Goal: Information Seeking & Learning: Check status

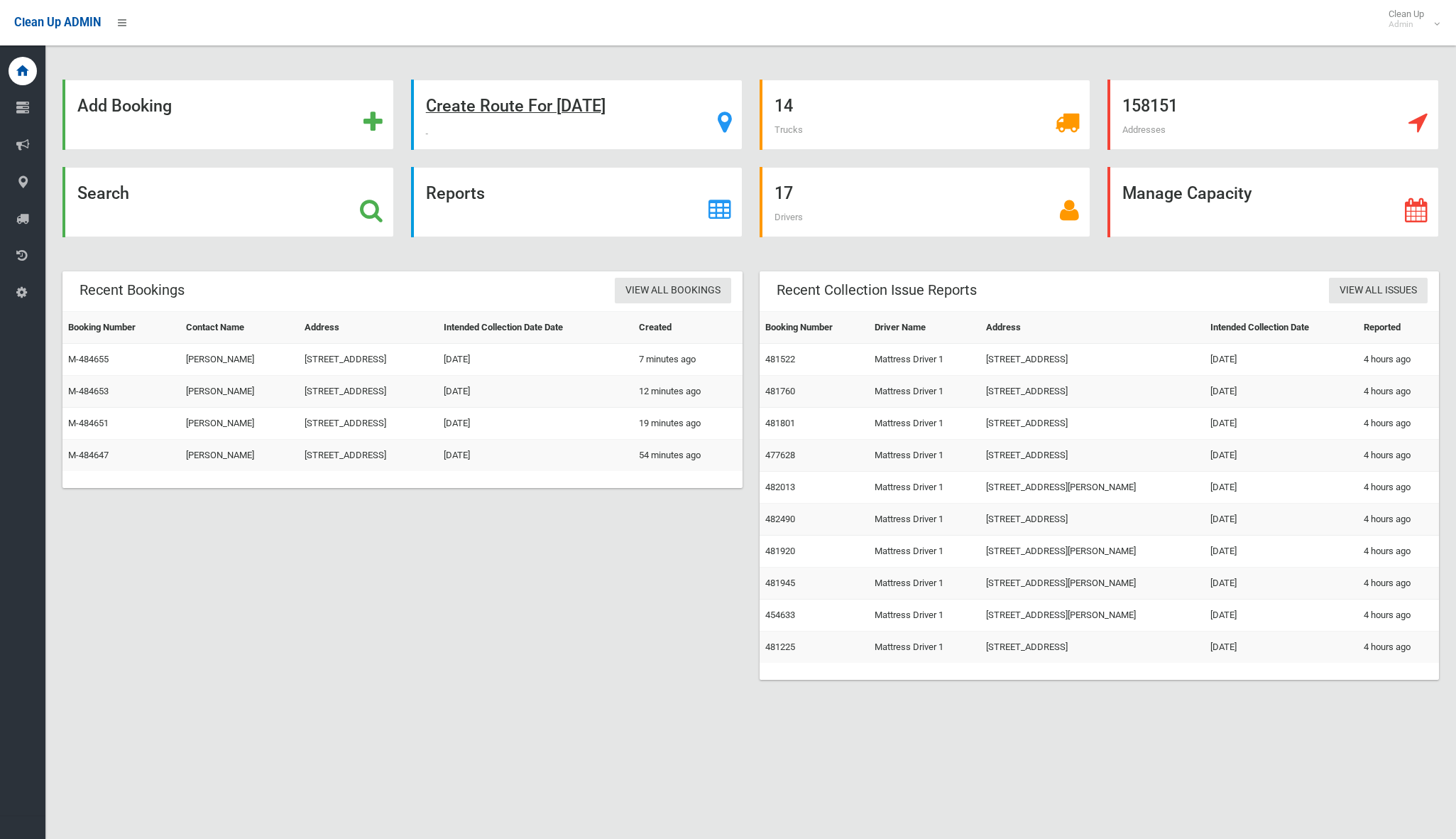
click at [537, 112] on strong "Create Route For Tomorrow" at bounding box center [516, 105] width 180 height 20
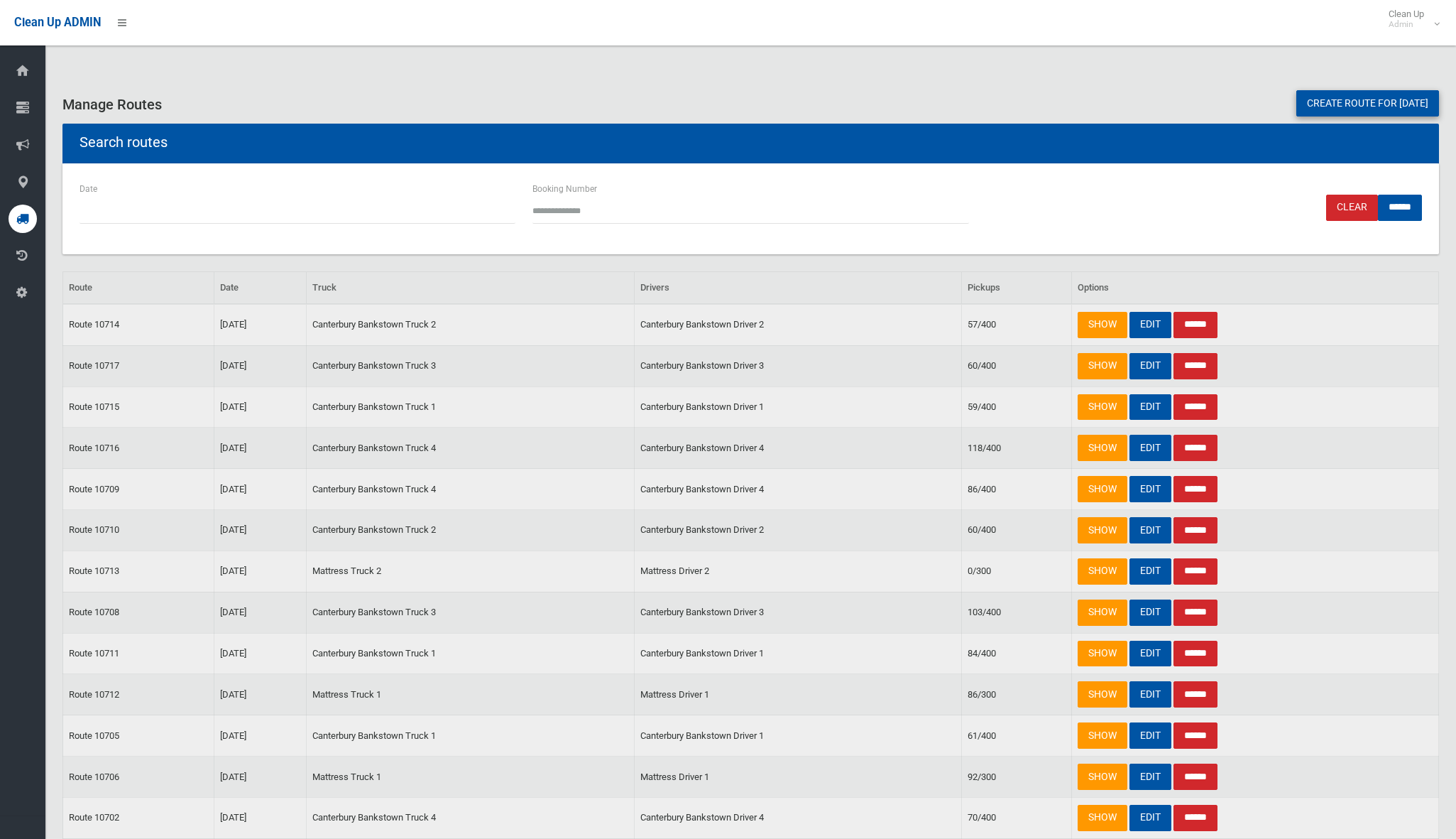
click at [1356, 104] on link "Create route for tomorrow" at bounding box center [1368, 103] width 142 height 26
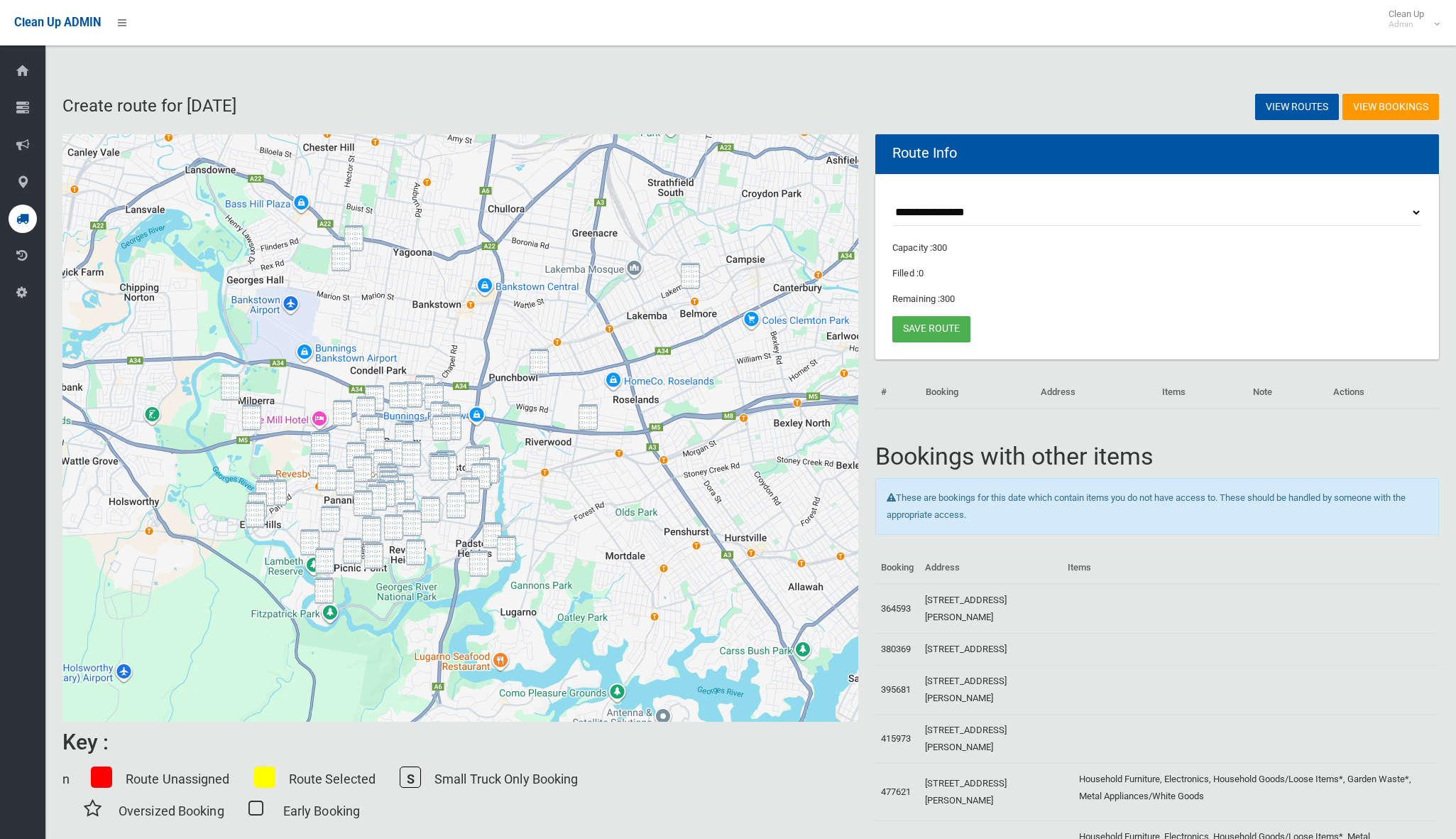
click at [356, 235] on img "35 Horton Street, YAGOONA NSW 2199" at bounding box center [354, 238] width 19 height 26
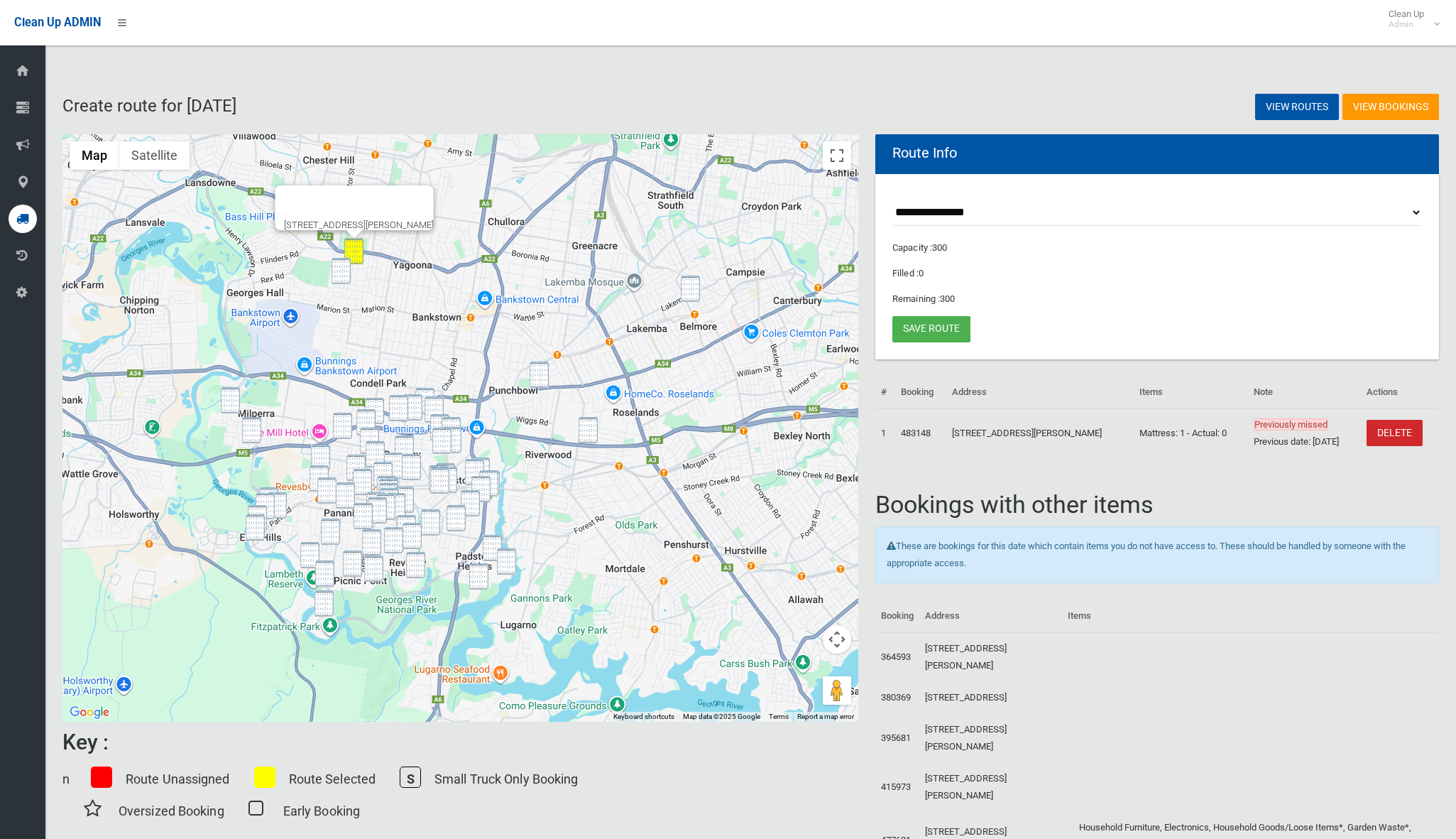
click at [338, 254] on div "35 Horton Street, YAGOONA NSW 2199" at bounding box center [460, 427] width 795 height 588
drag, startPoint x: 689, startPoint y: 301, endPoint x: 636, endPoint y: 346, distance: 69.5
click at [689, 301] on img "10 St Clair Street, BELMORE NSW 2192" at bounding box center [691, 289] width 19 height 26
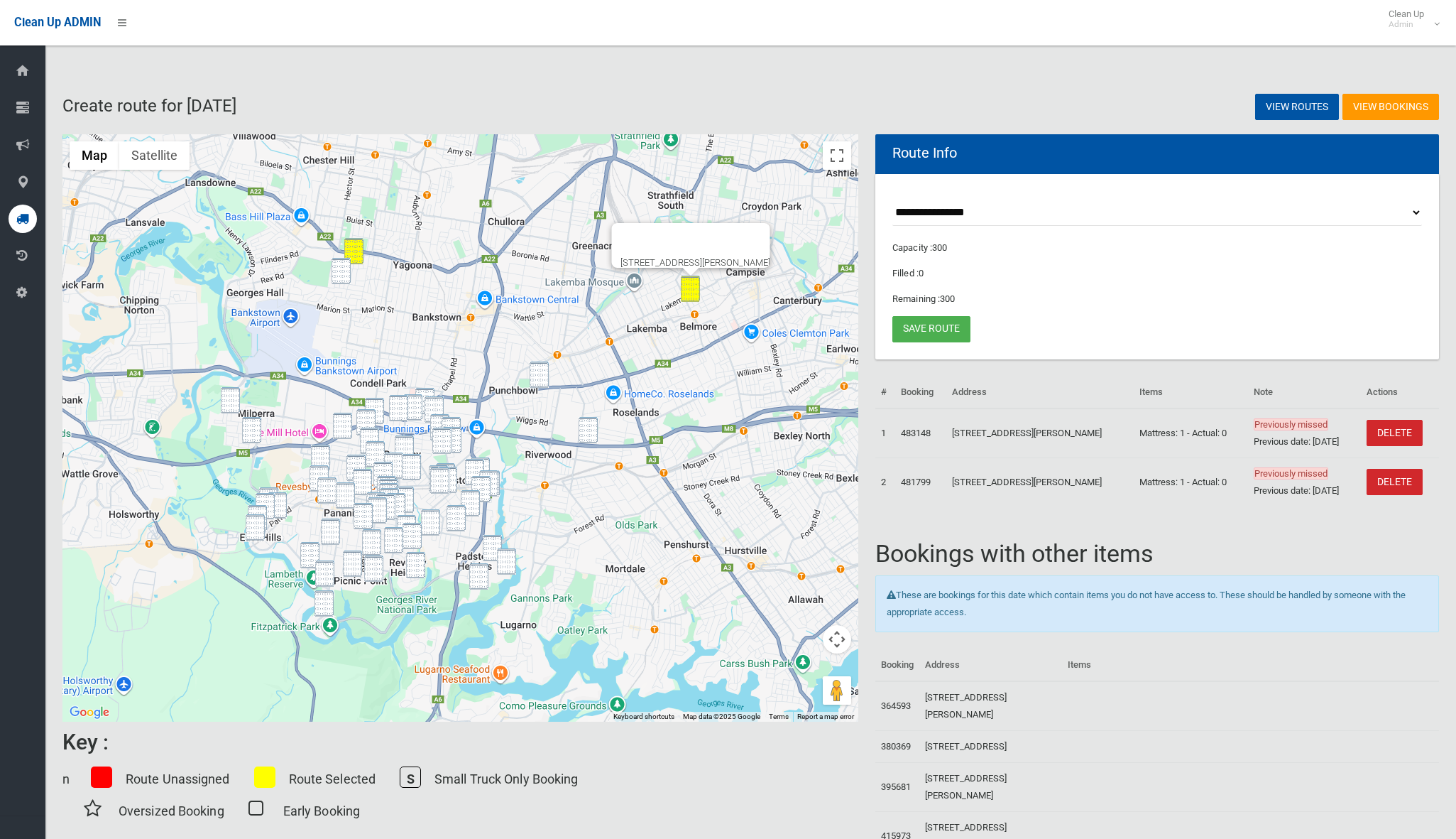
drag, startPoint x: 541, startPoint y: 382, endPoint x: 562, endPoint y: 397, distance: 25.8
click at [541, 382] on img "1409 Canterbury Road, PUNCHBOWL NSW 2196" at bounding box center [539, 375] width 19 height 26
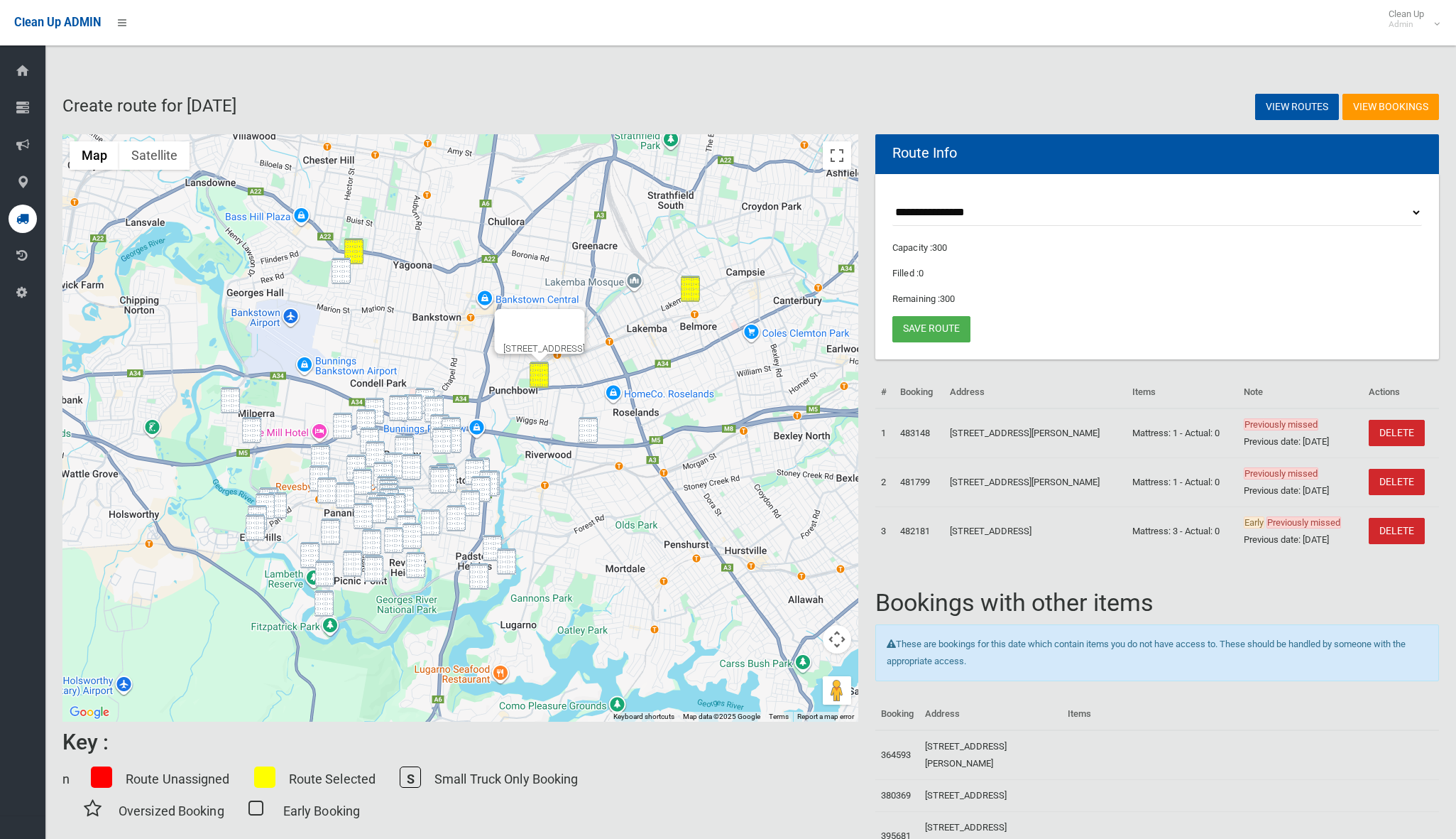
click at [582, 421] on img "19/12-18 Arilla Avenue, RIVERWOOD NSW 2210" at bounding box center [588, 430] width 19 height 26
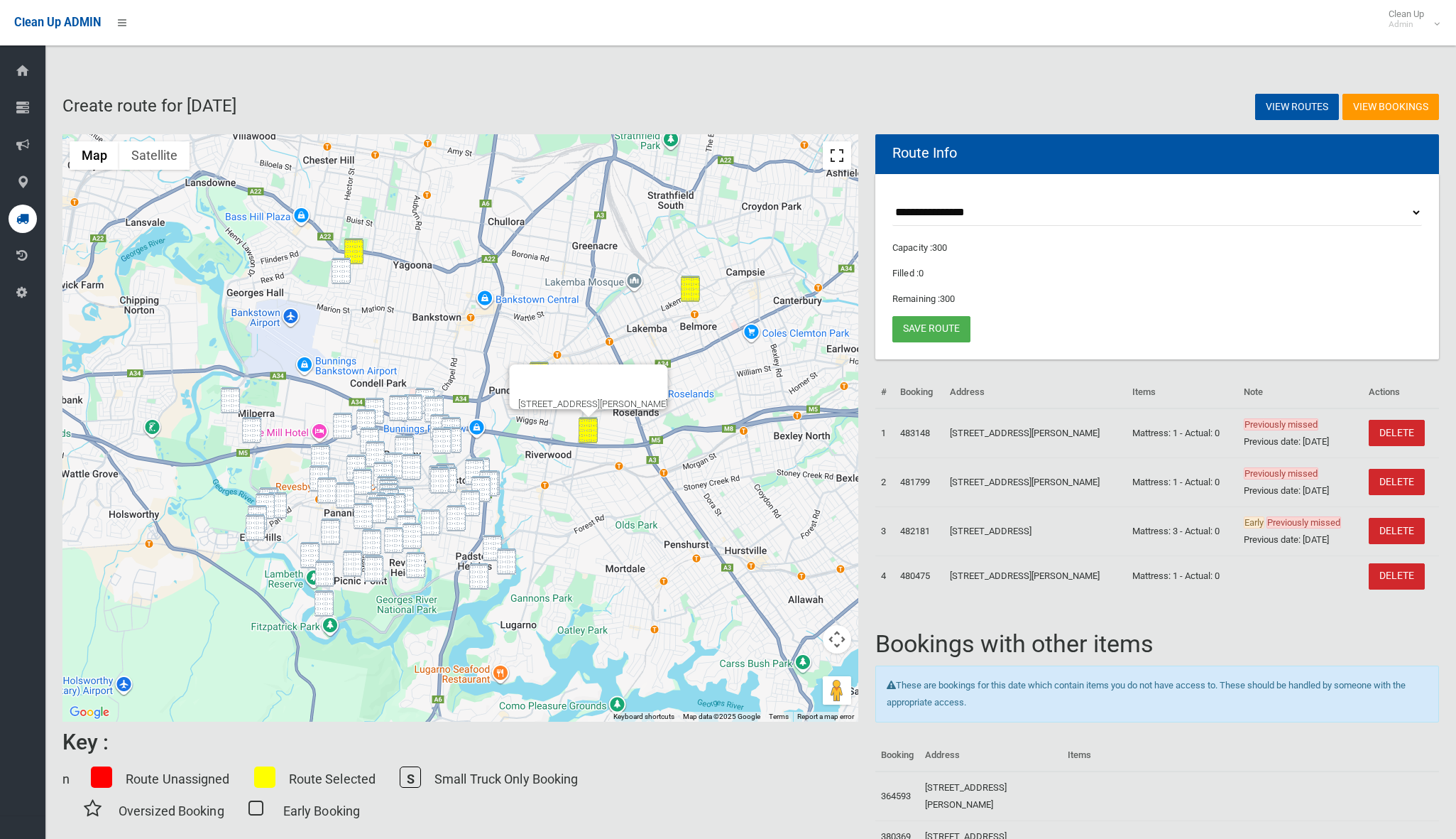
click at [835, 164] on button "Toggle fullscreen view" at bounding box center [837, 156] width 28 height 28
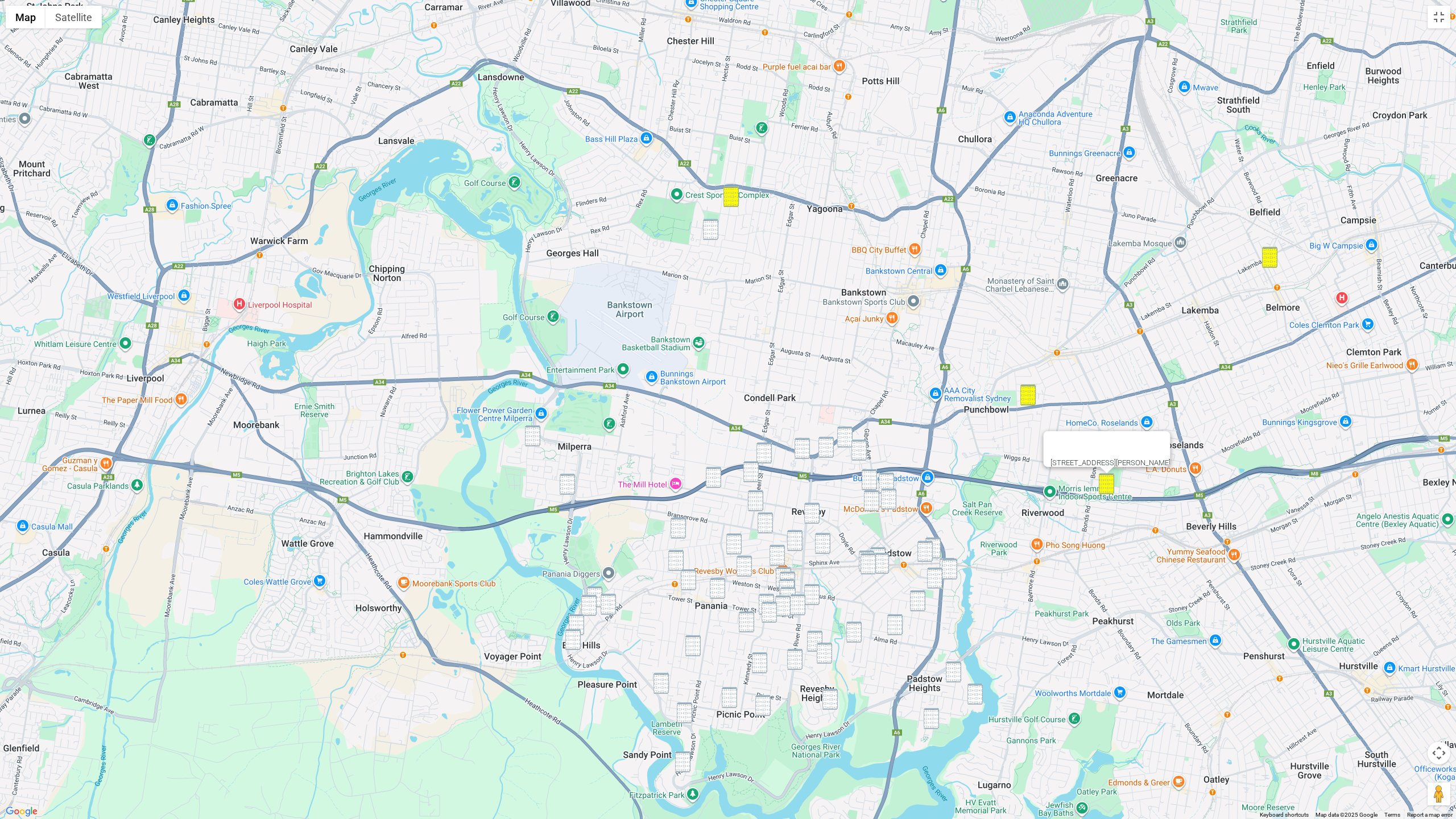
click at [713, 235] on img "25 Leighdon Street, BASS HILL NSW 2197" at bounding box center [711, 230] width 15 height 21
click at [539, 441] on img "6 Towner Avenue, MILPERRA NSW 2214" at bounding box center [532, 436] width 15 height 21
click at [576, 492] on div "6 Towner Avenue, MILPERRA NSW 2214" at bounding box center [728, 409] width 1456 height 819
drag, startPoint x: 569, startPoint y: 489, endPoint x: 645, endPoint y: 486, distance: 76.1
click at [569, 489] on img "15 Mactier Avenue, MILPERRA NSW 2214" at bounding box center [567, 484] width 15 height 21
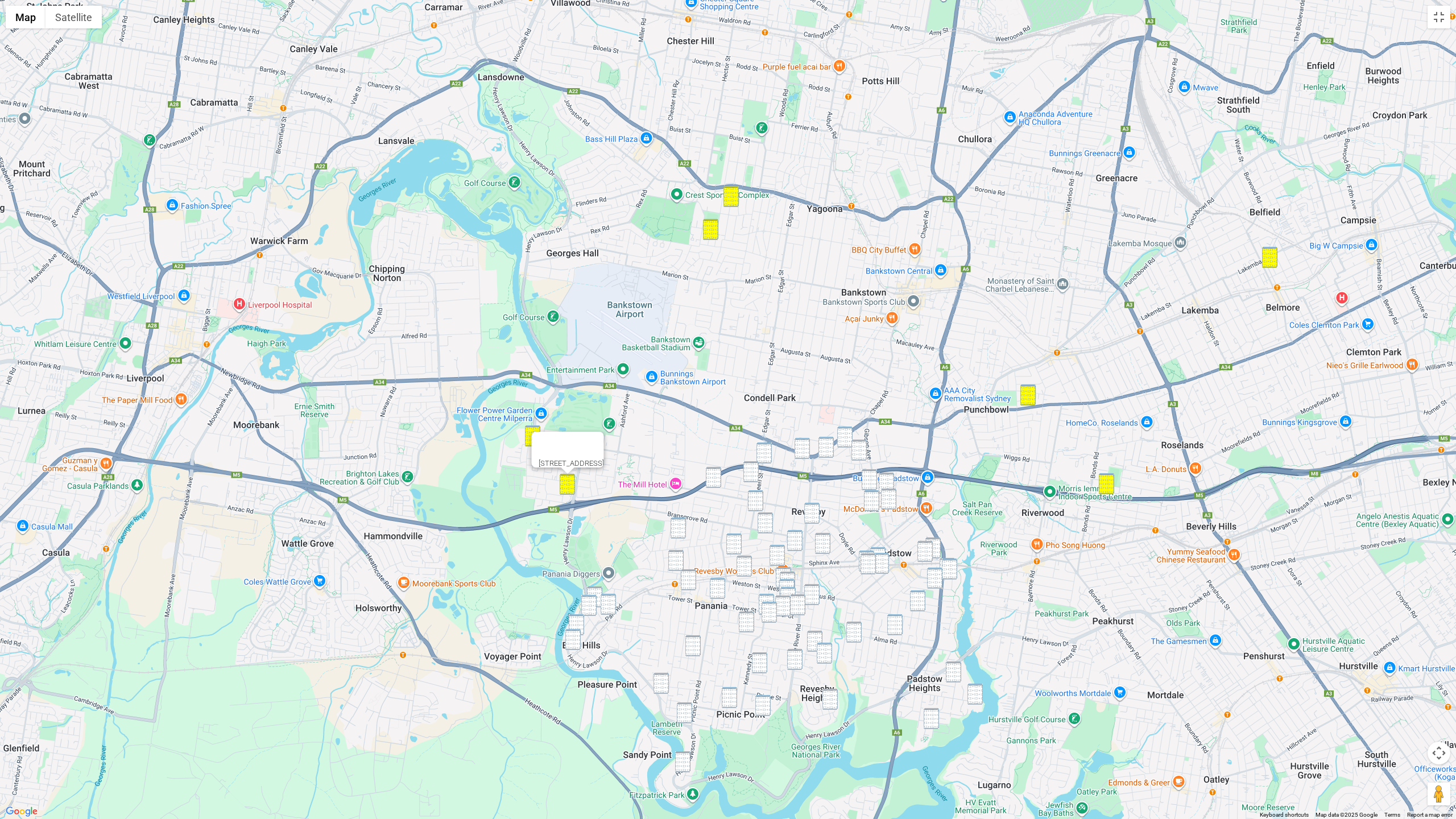
click at [717, 479] on img "1/57 Tracey Street, REVESBY NSW 2212" at bounding box center [713, 477] width 15 height 21
drag, startPoint x: 755, startPoint y: 471, endPoint x: 754, endPoint y: 492, distance: 21.0
click at [755, 471] on img "34A Greenway Parade, REVESBY NSW 2212" at bounding box center [751, 472] width 15 height 21
drag, startPoint x: 755, startPoint y: 501, endPoint x: 710, endPoint y: 520, distance: 48.8
click at [755, 501] on img "101A Queen Street, REVESBY NSW 2212" at bounding box center [755, 501] width 15 height 21
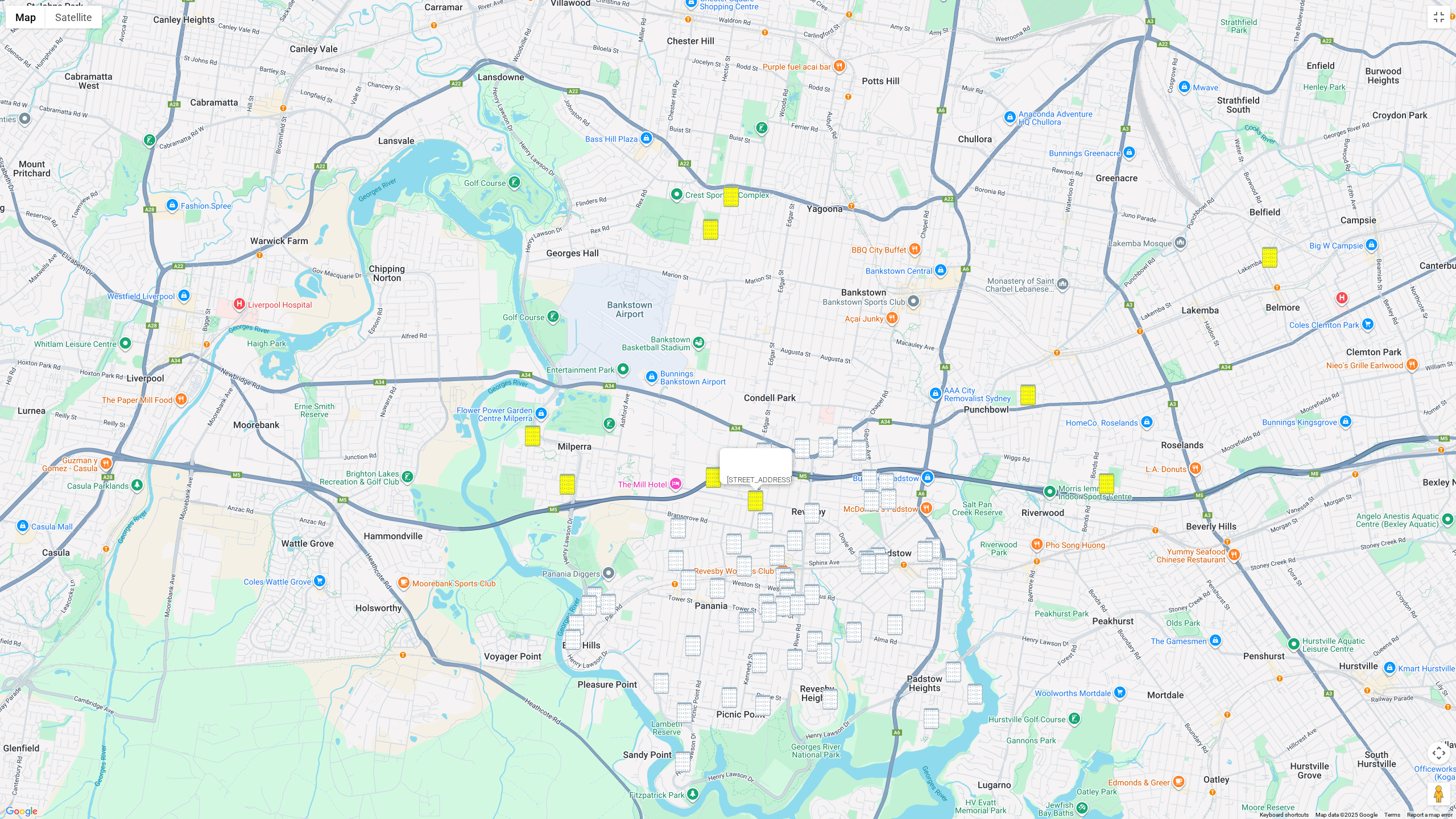
click at [679, 525] on img "1/33 Laundess Avenue, PANANIA NSW 2213" at bounding box center [678, 528] width 15 height 21
drag, startPoint x: 597, startPoint y: 589, endPoint x: 592, endPoint y: 598, distance: 10.3
click at [597, 589] on img "17 Enright Street, EAST HILLS NSW 2213" at bounding box center [594, 597] width 15 height 21
click at [589, 601] on img "50 Forrest Road, EAST HILLS NSW 2213" at bounding box center [588, 606] width 15 height 21
click at [611, 600] on img "40 Park Road, EAST HILLS NSW 2213" at bounding box center [608, 604] width 15 height 21
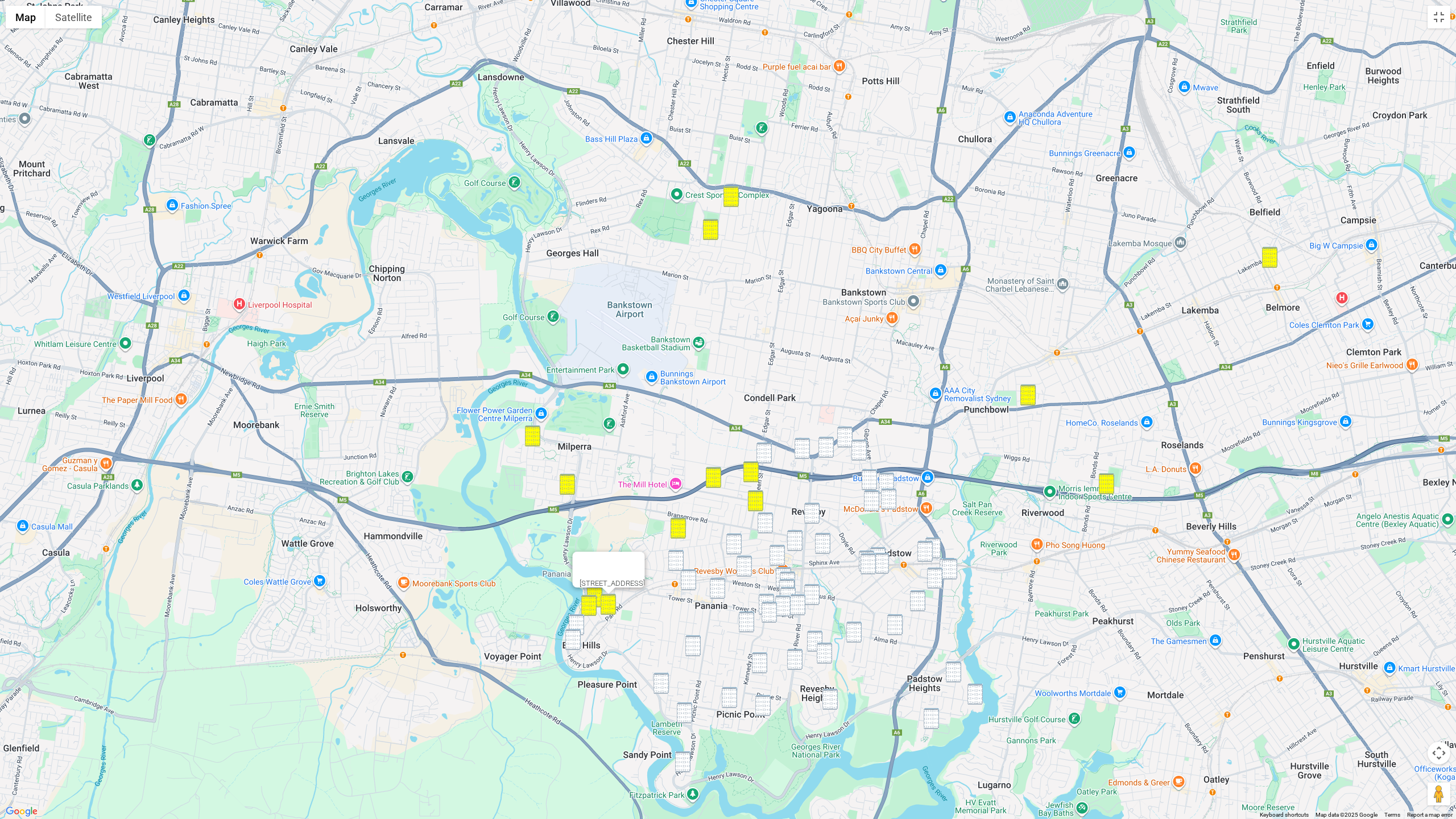
click at [579, 623] on img "33 Monie Avenue, EAST HILLS NSW 2213" at bounding box center [576, 625] width 15 height 21
click at [574, 634] on img "34 Cook Crescent, EAST HILLS NSW 2213" at bounding box center [573, 640] width 15 height 21
click at [675, 562] on img "194 Marco Avenue, PANANIA NSW 2213" at bounding box center [675, 561] width 15 height 21
click at [687, 589] on img "10 Peffer Street, PANANIA NSW 2213" at bounding box center [688, 580] width 15 height 21
drag, startPoint x: 850, startPoint y: 435, endPoint x: 842, endPoint y: 438, distance: 8.5
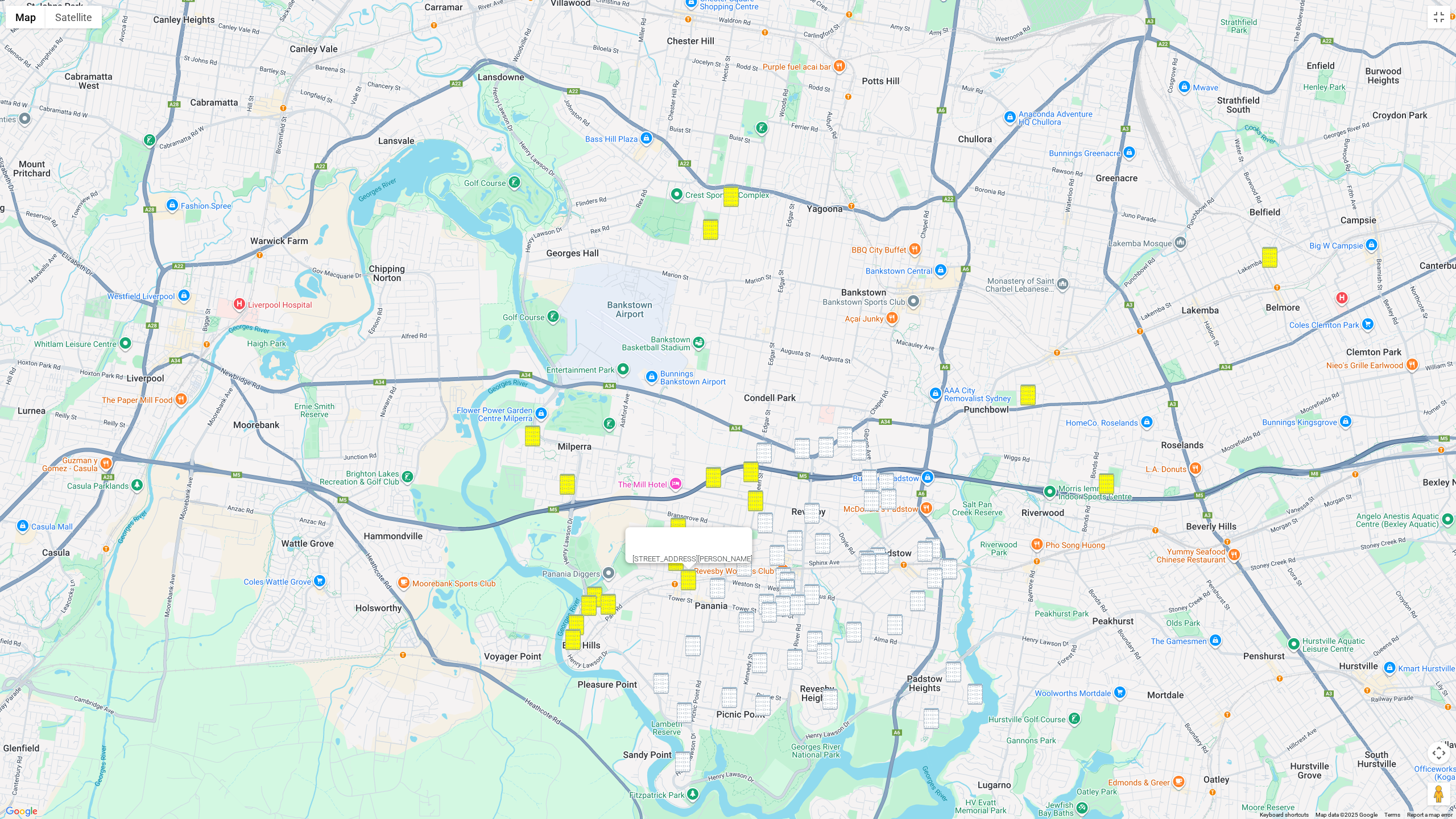
click at [850, 435] on img "36 Napoli Street, PADSTOW NSW 2211" at bounding box center [844, 437] width 15 height 21
drag, startPoint x: 826, startPoint y: 447, endPoint x: 818, endPoint y: 447, distance: 8.0
click at [826, 447] on img "78C Turvey Street, REVESBY NSW 2212" at bounding box center [826, 447] width 15 height 21
drag, startPoint x: 807, startPoint y: 448, endPoint x: 795, endPoint y: 450, distance: 12.2
click at [806, 449] on img "2A Victoria Street, REVESBY NSW 2212" at bounding box center [802, 448] width 15 height 21
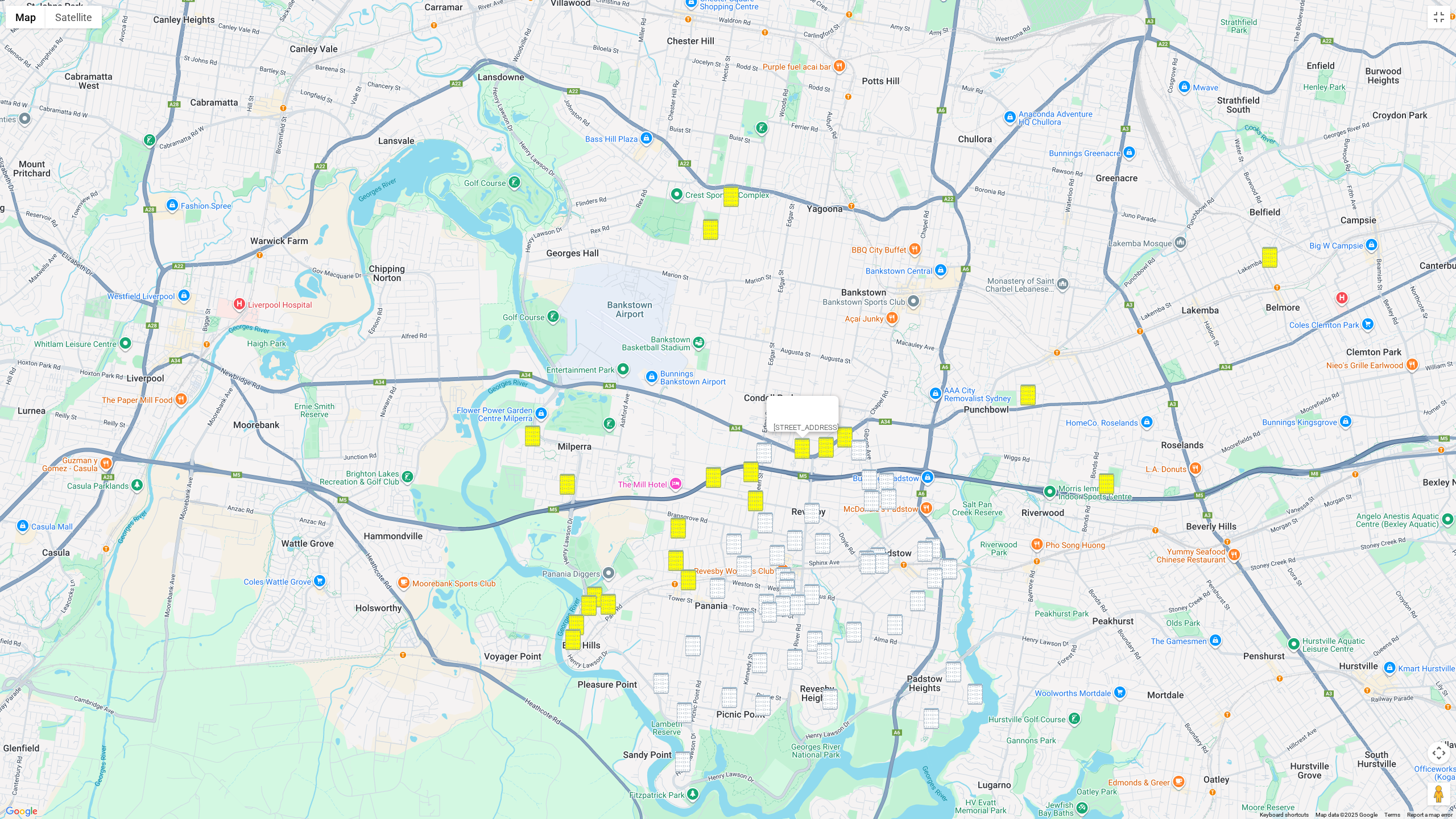
drag, startPoint x: 763, startPoint y: 450, endPoint x: 781, endPoint y: 452, distance: 18.1
click at [763, 450] on img "35 Queen Street, REVESBY NSW 2212" at bounding box center [764, 453] width 15 height 21
click at [864, 450] on img "12 Turvey Street, PADSTOW NSW 2211" at bounding box center [859, 450] width 15 height 21
click at [874, 485] on img "3 Dravet Street, PADSTOW NSW 2211" at bounding box center [869, 480] width 15 height 21
click at [884, 483] on img "11A Gwandalan Road, PADSTOW NSW 2211" at bounding box center [886, 483] width 15 height 21
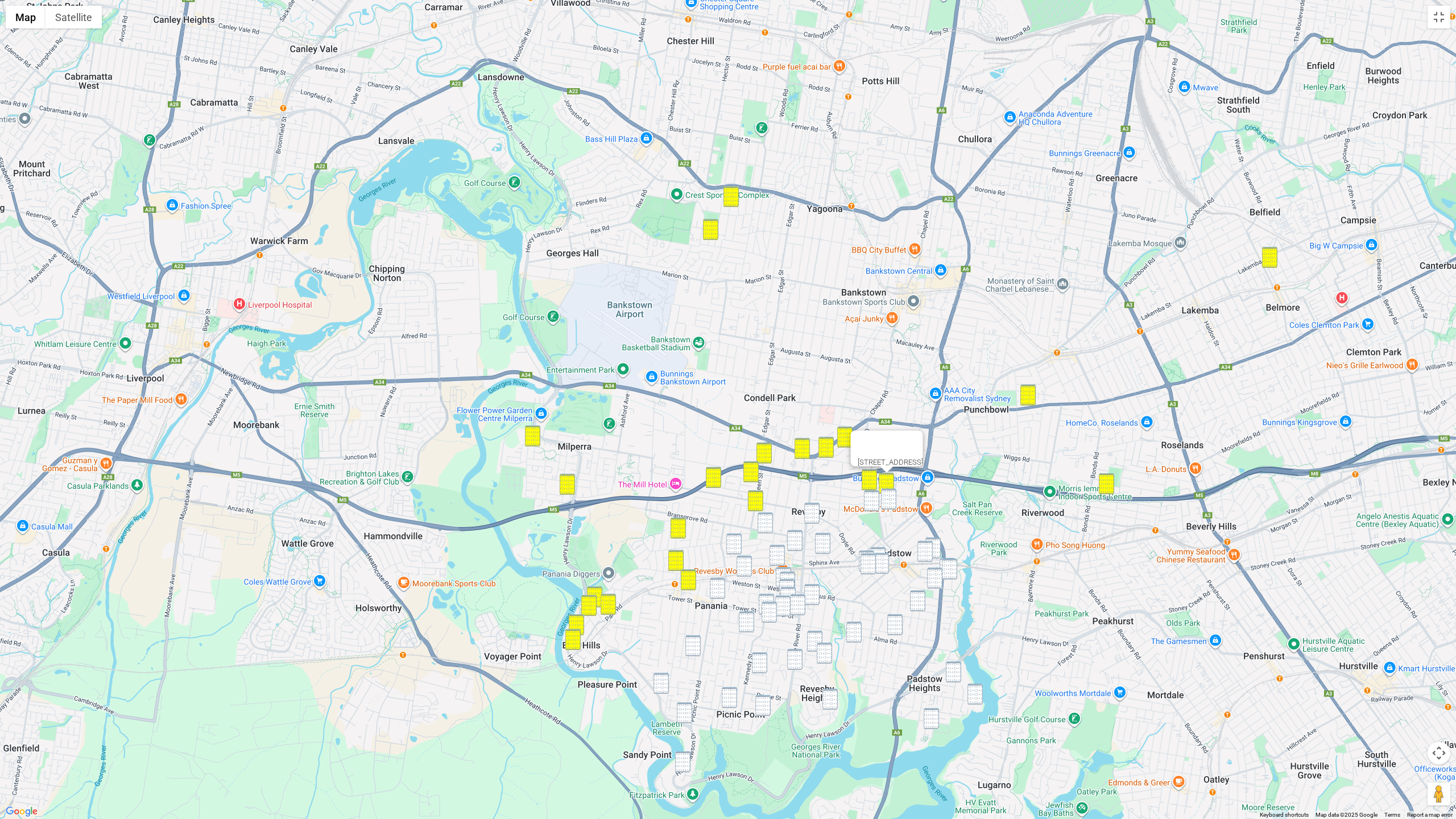
drag, startPoint x: 886, startPoint y: 501, endPoint x: 880, endPoint y: 501, distance: 6.0
click at [886, 501] on img "12 Beamish Street, PADSTOW NSW 2211" at bounding box center [889, 499] width 15 height 21
click at [879, 501] on img "7 Archibald Street, PADSTOW NSW 2211" at bounding box center [871, 501] width 15 height 21
click at [938, 547] on img "68 Davies Road, PADSTOW NSW 2211" at bounding box center [933, 548] width 15 height 21
drag, startPoint x: 926, startPoint y: 549, endPoint x: 943, endPoint y: 565, distance: 23.3
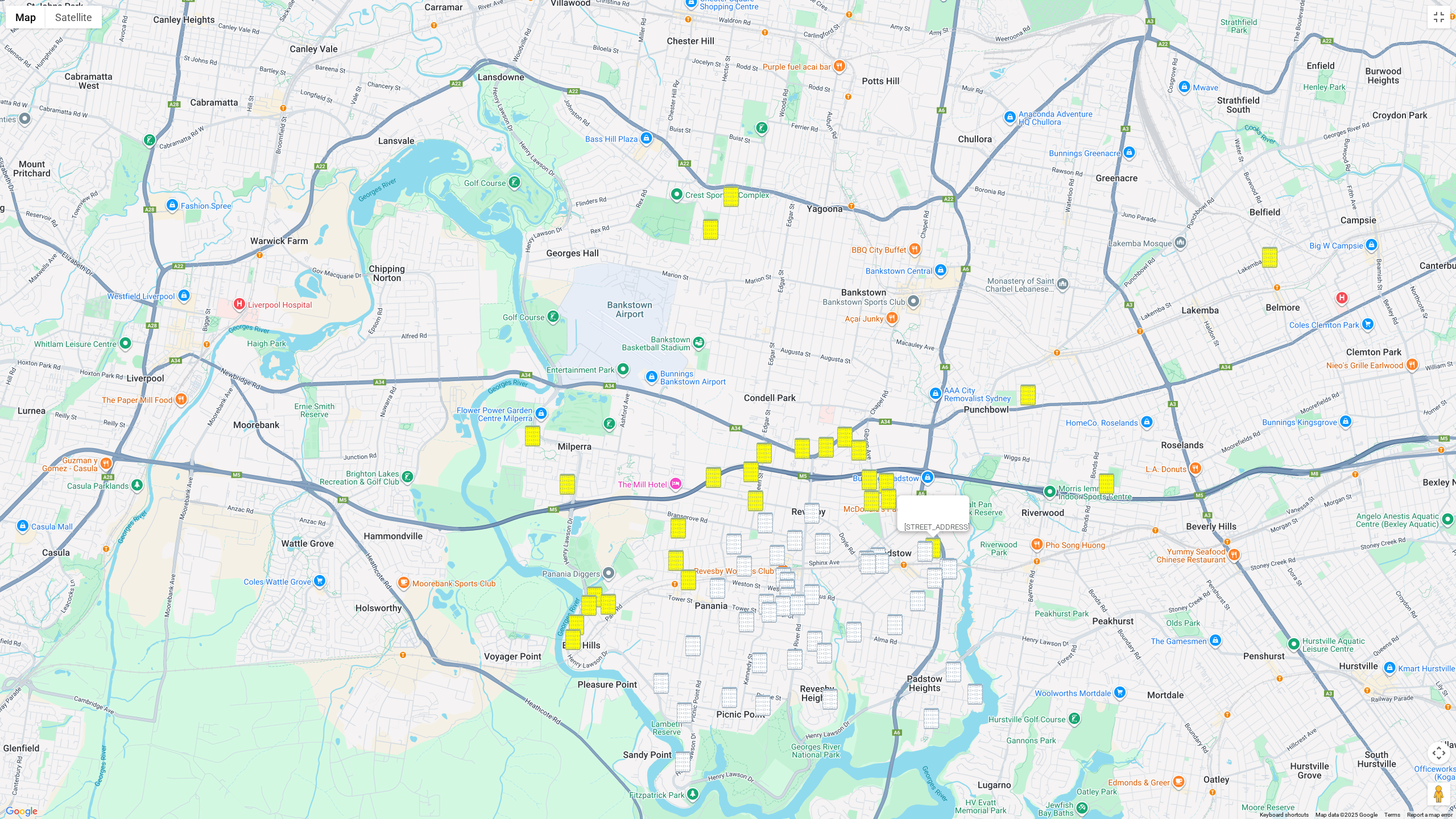
click at [926, 549] on img "5 Nigel Place, PADSTOW NSW 2211" at bounding box center [925, 552] width 15 height 21
click at [945, 568] on img "8 Trevone Street, PADSTOW NSW 2211" at bounding box center [949, 569] width 15 height 21
click at [940, 564] on img "4 Trevone Street, PADSTOW NSW 2211" at bounding box center [947, 568] width 15 height 21
click at [933, 574] on img "39 Astley Avenue, PADSTOW NSW 2211" at bounding box center [934, 578] width 15 height 21
click at [921, 598] on img "18 Adelaide Road, PADSTOW NSW 2211" at bounding box center [917, 601] width 15 height 21
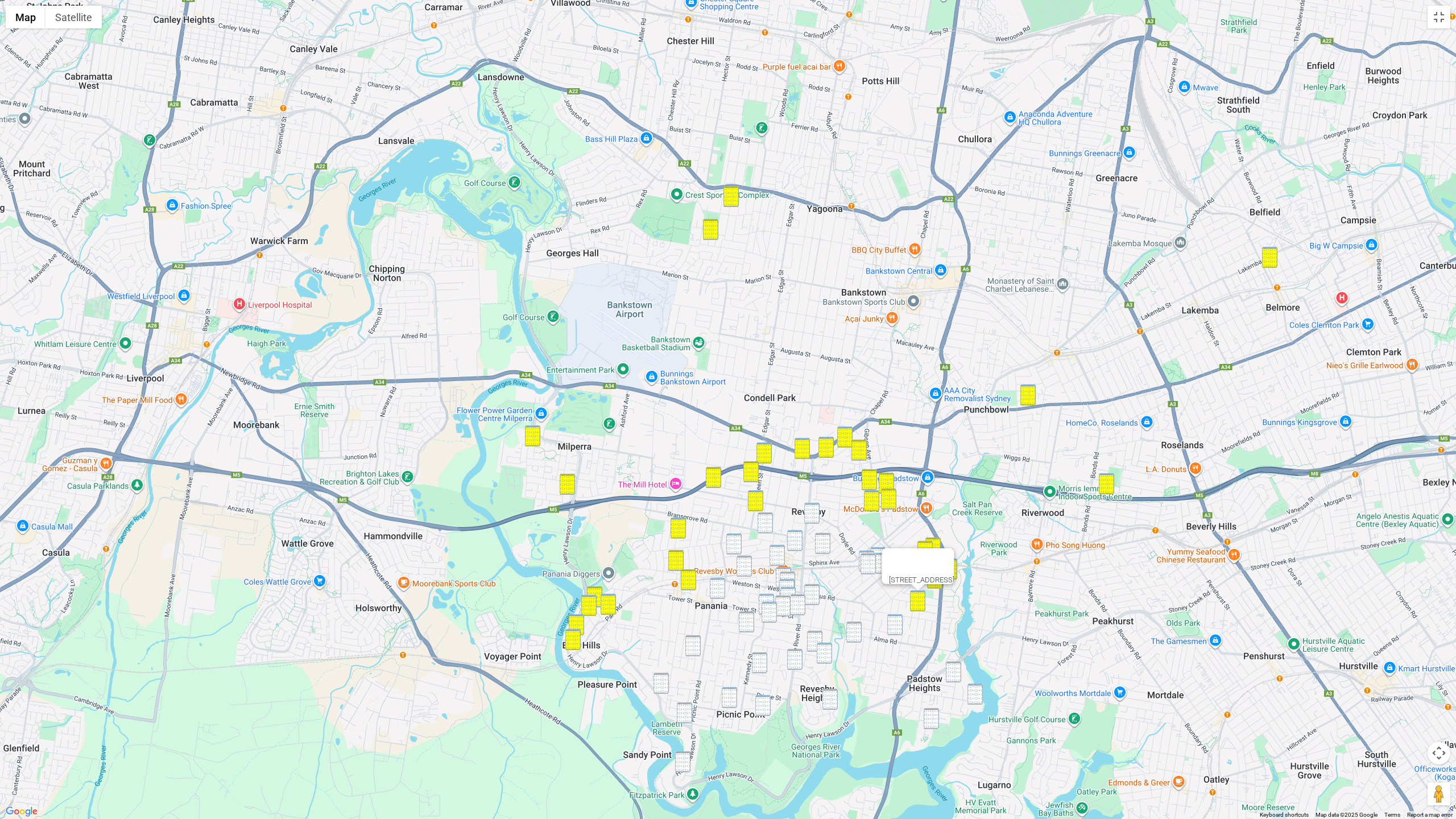
click at [896, 627] on img "7 Springfield Road, PADSTOW NSW 2211" at bounding box center [895, 625] width 15 height 21
click at [955, 668] on img "14 Queensbury Road, PADSTOW HEIGHTS NSW 2211" at bounding box center [953, 672] width 15 height 21
drag, startPoint x: 971, startPoint y: 691, endPoint x: 947, endPoint y: 708, distance: 29.4
click at [970, 671] on img "17 Villiers Road, PADSTOW HEIGHTS NSW 2211" at bounding box center [975, 694] width 15 height 21
drag, startPoint x: 931, startPoint y: 718, endPoint x: 930, endPoint y: 709, distance: 9.1
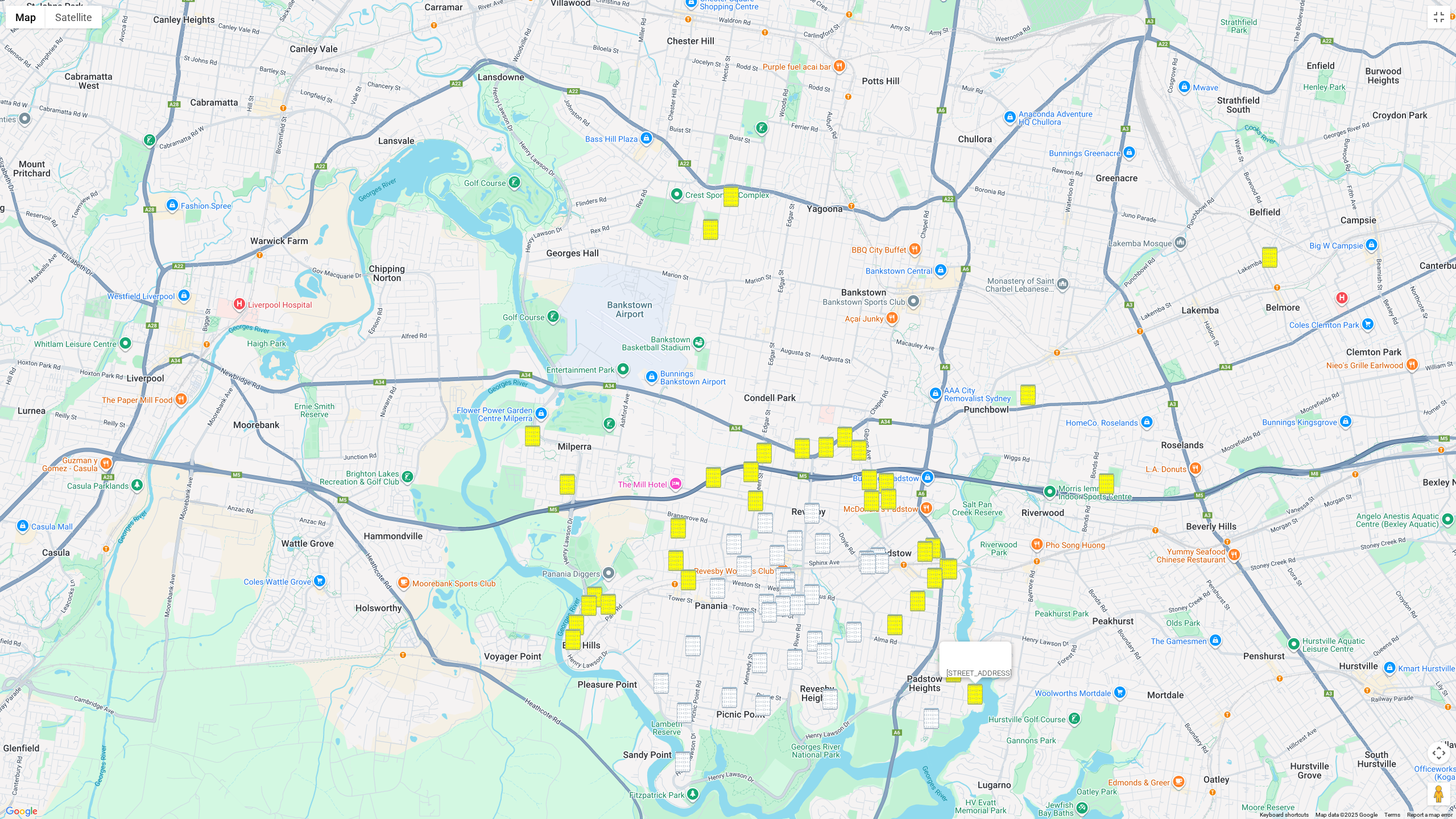
click at [931, 671] on img "14 Berkley Road, PADSTOW HEIGHTS NSW 2211" at bounding box center [931, 718] width 15 height 21
click at [772, 523] on img "61 Bransgrove Road, REVESBY NSW 2212" at bounding box center [765, 523] width 15 height 21
drag, startPoint x: 814, startPoint y: 515, endPoint x: 798, endPoint y: 531, distance: 22.6
click at [814, 515] on img "8 Haddon Crescent, REVESBY NSW 2212" at bounding box center [812, 513] width 15 height 21
drag, startPoint x: 793, startPoint y: 536, endPoint x: 807, endPoint y: 539, distance: 14.3
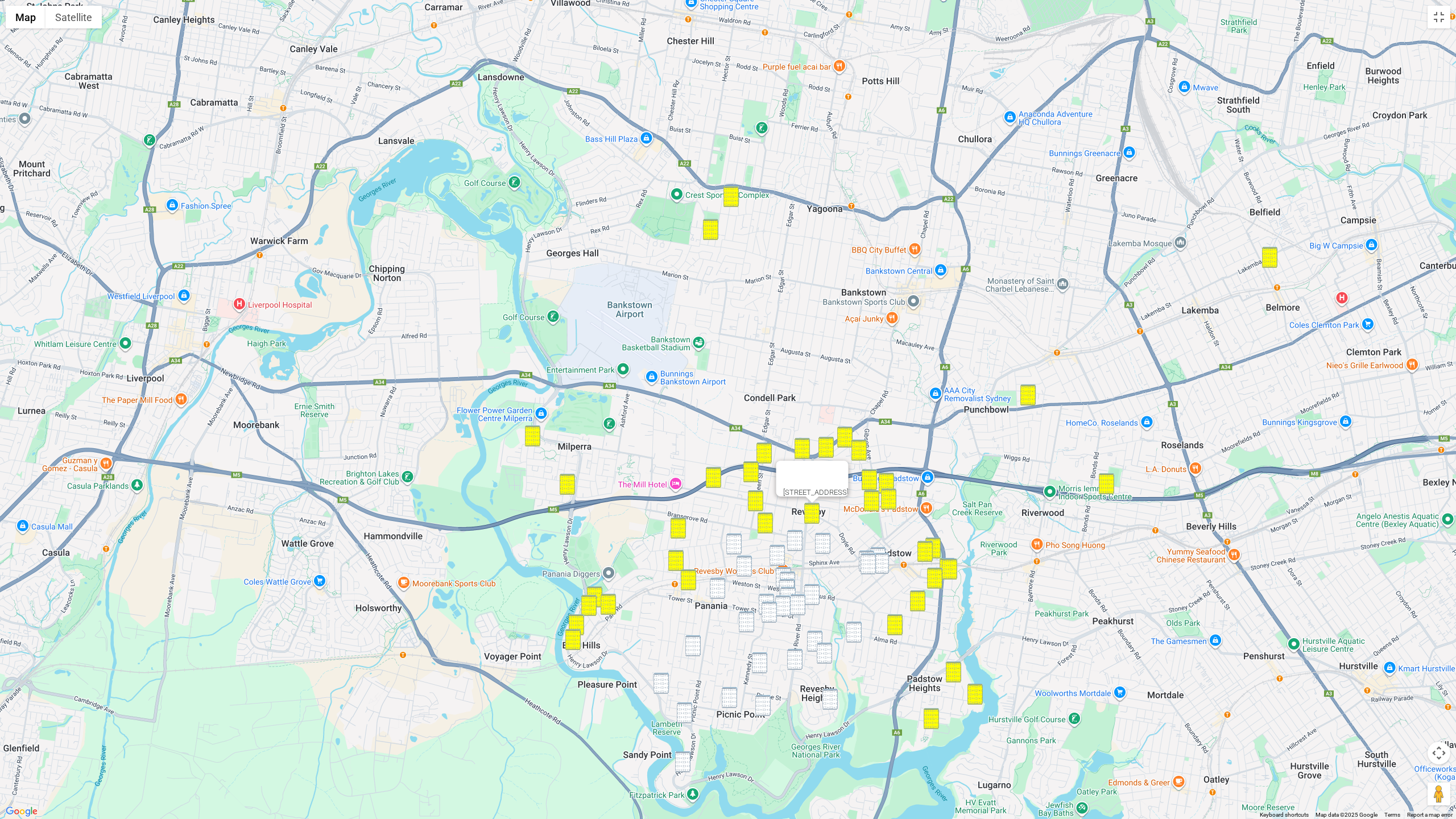
click at [794, 536] on img "32 Simmons Street, REVESBY NSW 2212" at bounding box center [795, 540] width 15 height 21
click at [829, 540] on img "2 Flood Avenue, REVESBY NSW 2212" at bounding box center [823, 543] width 15 height 21
drag, startPoint x: 880, startPoint y: 550, endPoint x: 870, endPoint y: 550, distance: 10.0
click at [880, 550] on img "4 Crusade Avenue, PADSTOW NSW 2211" at bounding box center [877, 558] width 15 height 21
click at [868, 551] on img "102 Doyle Road, PADSTOW NSW 2211" at bounding box center [866, 562] width 15 height 21
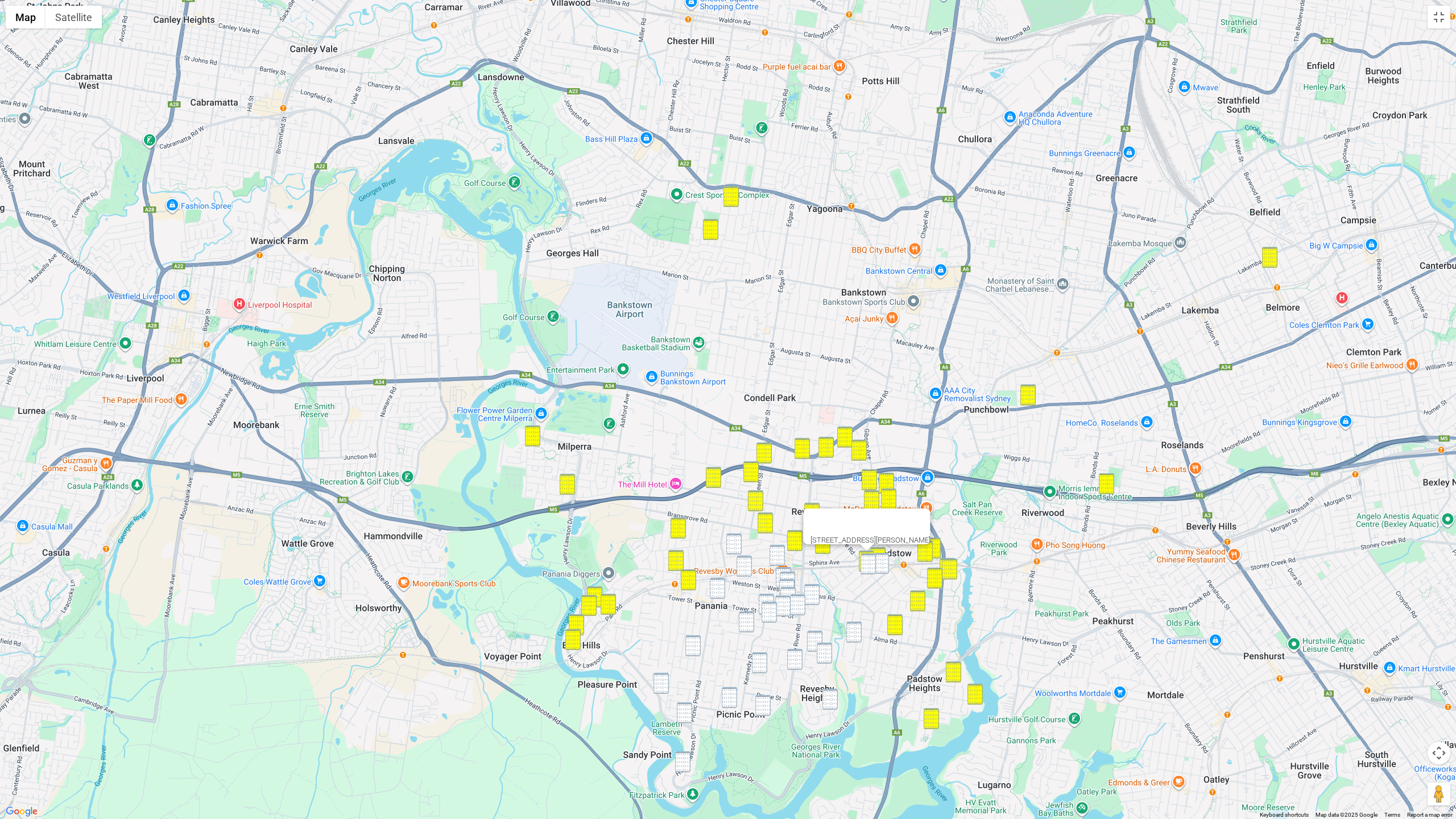
drag, startPoint x: 868, startPoint y: 556, endPoint x: 881, endPoint y: 558, distance: 13.2
click at [868, 556] on img "108 Doyle Road, PADSTOW NSW 2211" at bounding box center [868, 564] width 15 height 21
click at [886, 558] on img "38 Howard Road, PADSTOW NSW 2211" at bounding box center [881, 564] width 15 height 21
click at [737, 539] on img "56A/56 Iluka Street, REVESBY NSW 2212" at bounding box center [734, 544] width 15 height 21
drag, startPoint x: 741, startPoint y: 562, endPoint x: 748, endPoint y: 562, distance: 7.0
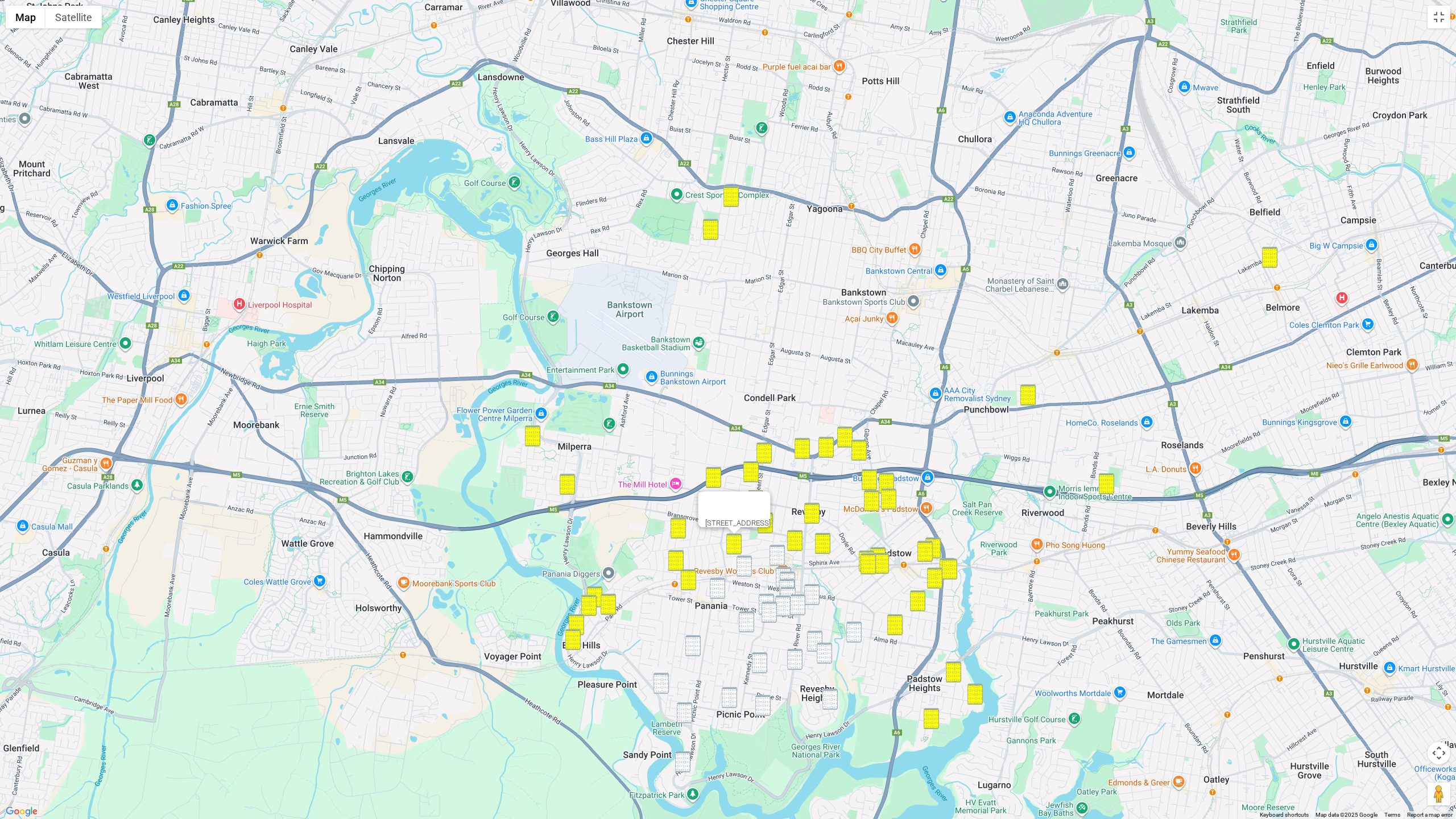
click at [743, 562] on img "38 Hendy Avenue, PANANIA NSW 2213" at bounding box center [744, 566] width 15 height 21
drag, startPoint x: 774, startPoint y: 555, endPoint x: 724, endPoint y: 592, distance: 62.2
click at [774, 555] on img "21 Marco Avenue, REVESBY NSW 2212" at bounding box center [777, 556] width 15 height 21
click at [720, 583] on img "10 Panorama Parade, PANANIA NSW 2213" at bounding box center [717, 589] width 15 height 21
drag, startPoint x: 740, startPoint y: 573, endPoint x: 741, endPoint y: 595, distance: 22.0
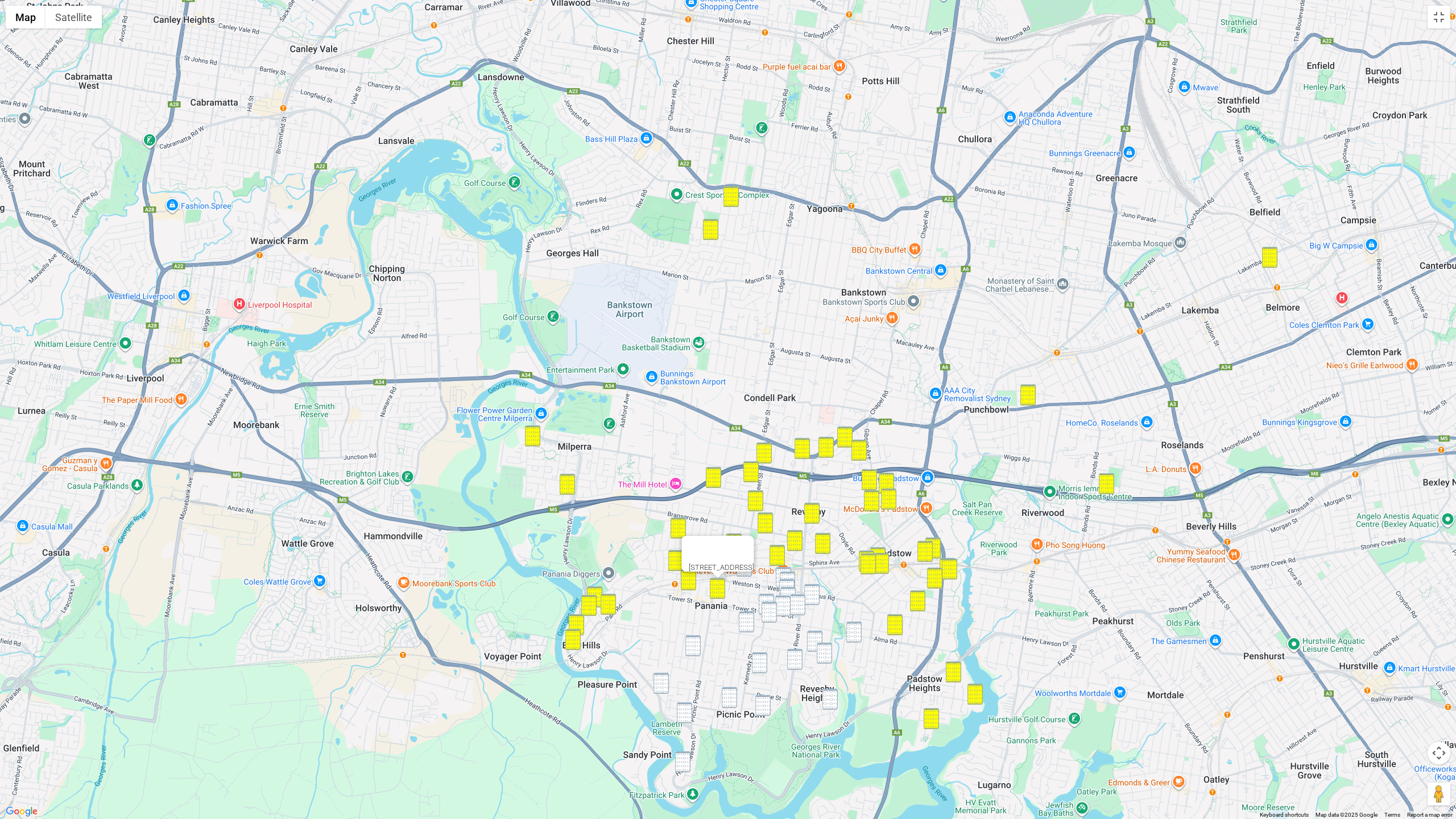
click at [740, 573] on img "38 Hendy Avenue, PANANIA NSW 2213" at bounding box center [744, 566] width 15 height 21
click at [697, 637] on img "94 Malvern Street, PANANIA NSW 2213" at bounding box center [693, 646] width 15 height 21
click at [666, 671] on img "3/755 Henry Lawson Drive, PICNIC POINT NSW 2213" at bounding box center [661, 683] width 15 height 21
click at [690, 671] on img "811 Henry Lawson Drive, PICNIC POINT NSW 2213" at bounding box center [684, 713] width 15 height 21
click at [678, 671] on img "891 Henry Lawson Drive, PICNIC POINT NSW 2213" at bounding box center [682, 762] width 15 height 21
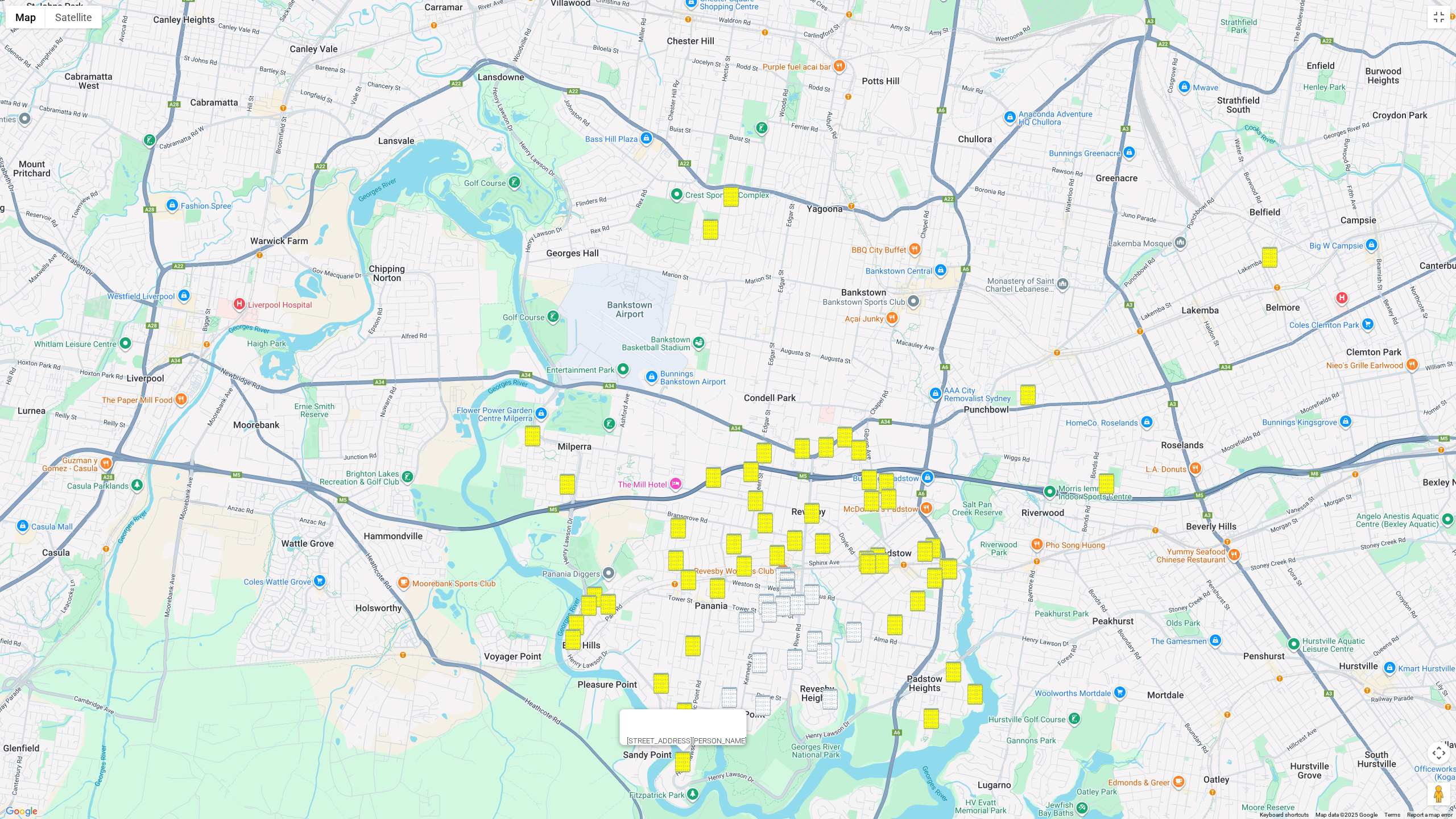
click at [731, 671] on img "91 Victor Avenue, PICNIC POINT NSW 2213" at bounding box center [730, 697] width 15 height 21
click at [757, 671] on img "12 Burns Road, PICNIC POINT NSW 2213" at bounding box center [763, 706] width 15 height 21
click at [829, 671] on img "33A Brockman Avenue, REVESBY HEIGHTS NSW 2212" at bounding box center [830, 700] width 15 height 21
click at [783, 568] on img "26 Weston Street, REVESBY NSW 2212" at bounding box center [784, 578] width 15 height 21
drag, startPoint x: 788, startPoint y: 574, endPoint x: 787, endPoint y: 580, distance: 6.1
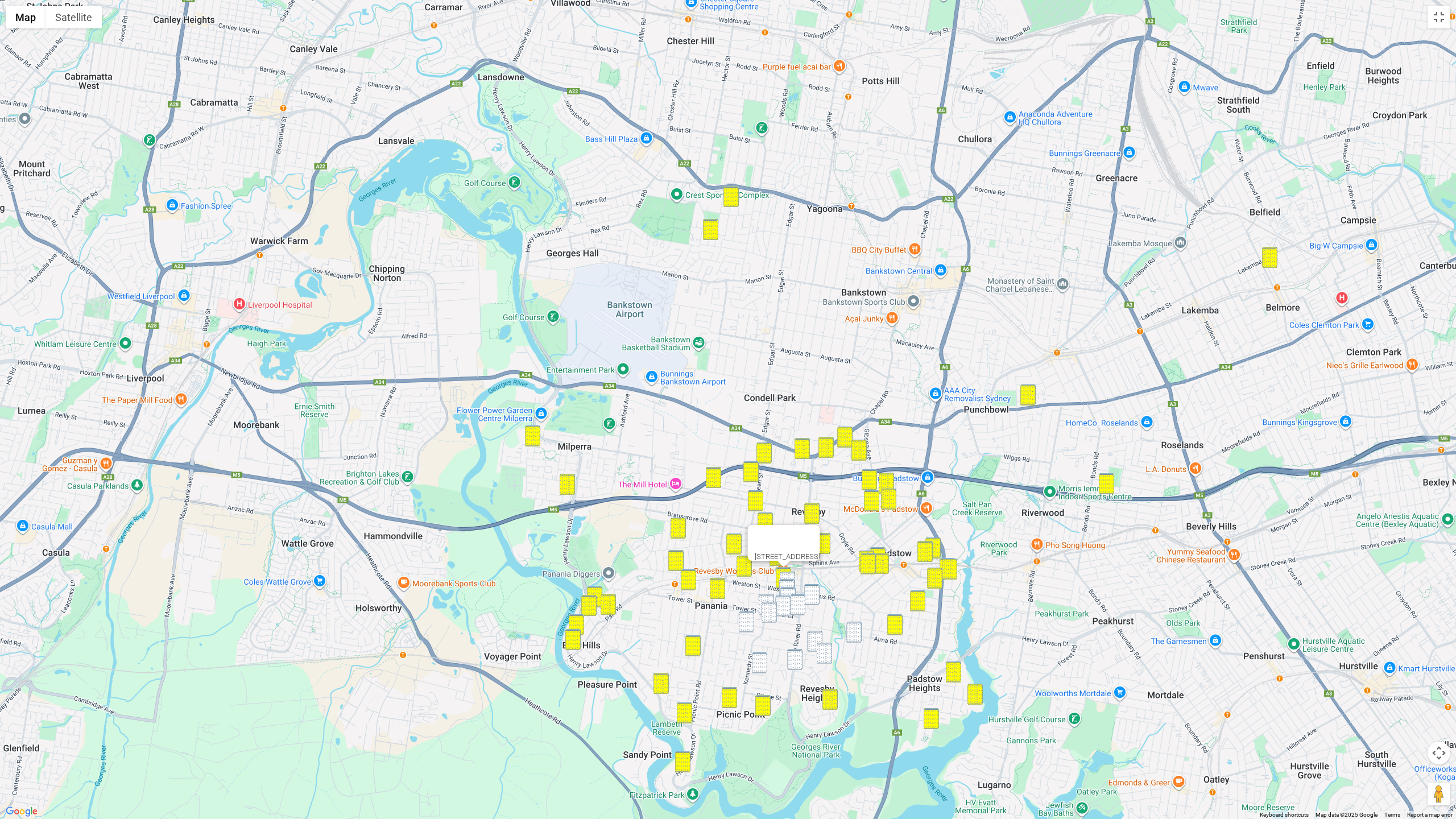
click at [788, 574] on img "17 Weston Street, REVESBY NSW 2212" at bounding box center [787, 583] width 15 height 21
click at [787, 581] on img "13 Lesley Avenue, REVESBY NSW 2212" at bounding box center [787, 589] width 15 height 21
click at [787, 588] on img "29 Lesley Avenue, REVESBY NSW 2212" at bounding box center [788, 598] width 15 height 21
click at [814, 589] on img "20 Vega Street, REVESBY NSW 2212" at bounding box center [812, 595] width 15 height 21
drag, startPoint x: 799, startPoint y: 598, endPoint x: 791, endPoint y: 601, distance: 8.5
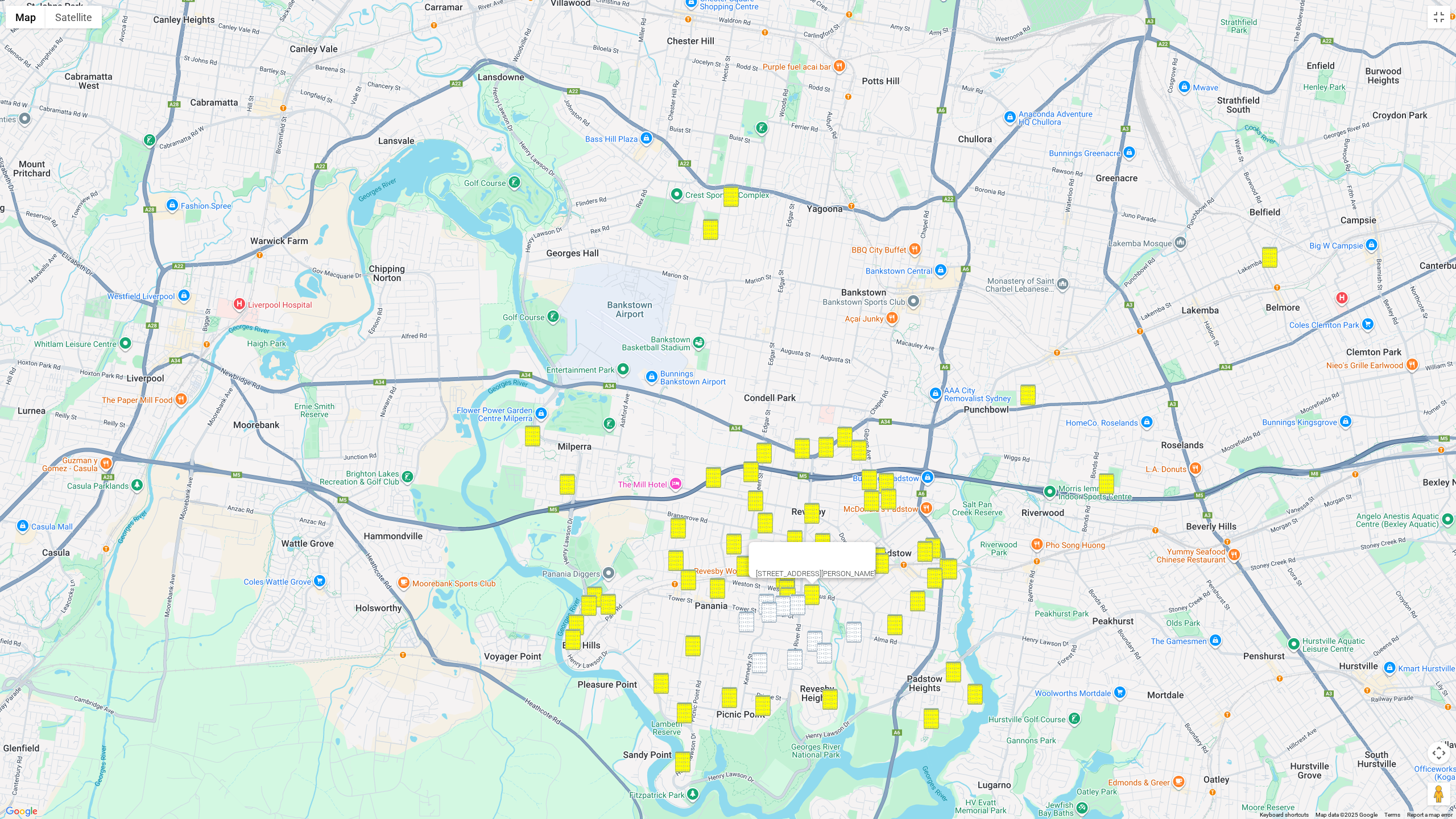
click at [799, 598] on img "242 The River Road, REVESBY NSW 2212" at bounding box center [798, 605] width 15 height 21
drag, startPoint x: 783, startPoint y: 602, endPoint x: 771, endPoint y: 603, distance: 12.0
click at [783, 602] on img "23 Tower Street, REVESBY NSW 2212" at bounding box center [783, 606] width 15 height 21
drag, startPoint x: 763, startPoint y: 598, endPoint x: 766, endPoint y: 605, distance: 7.6
click at [763, 598] on img "57 Tower Street, REVESBY NSW 2212" at bounding box center [766, 604] width 15 height 21
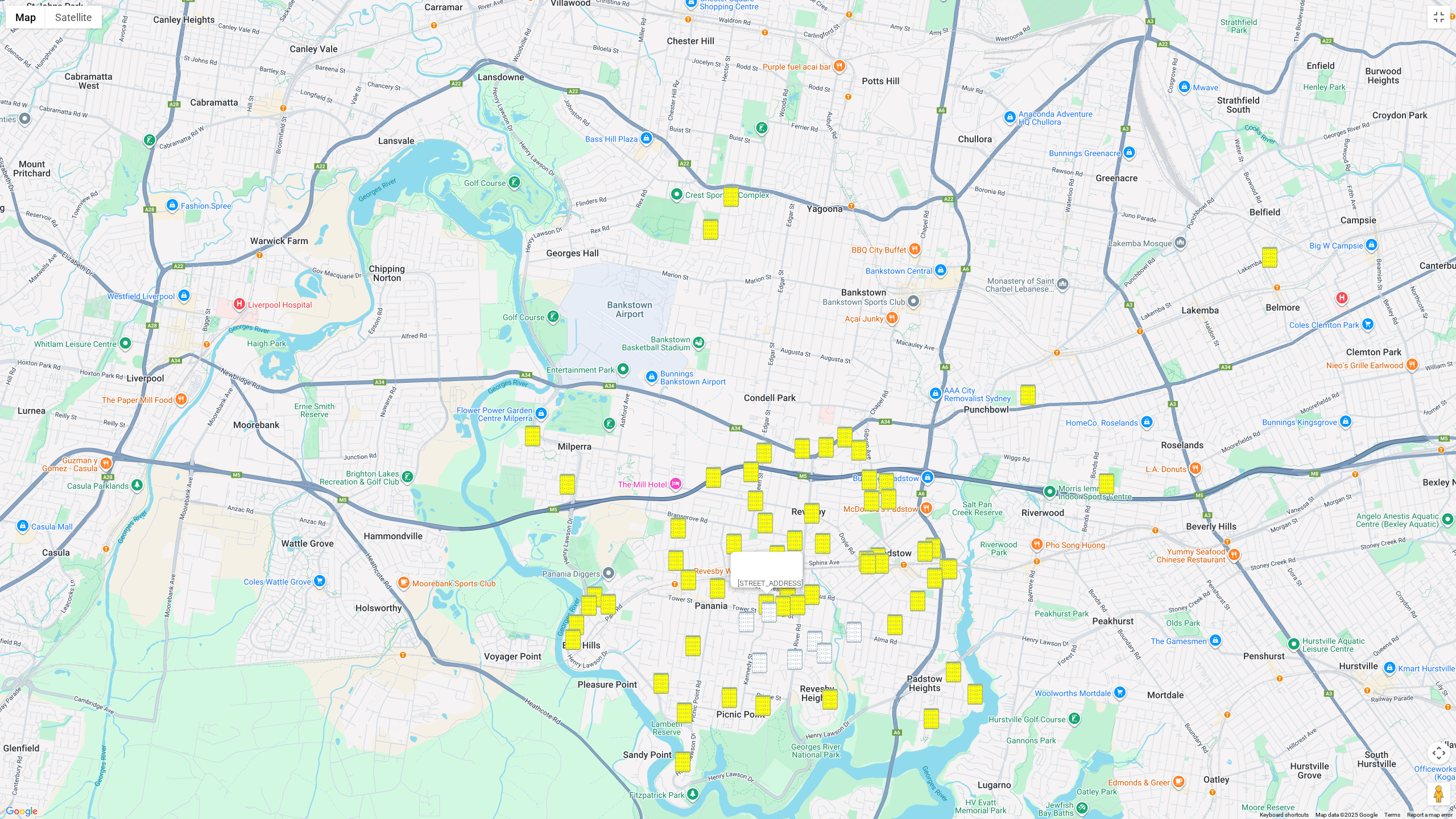
click at [765, 607] on img "49 Rowland Street, REVESBY NSW 2212" at bounding box center [769, 613] width 15 height 21
click at [751, 623] on img "11b/11 Richard Street, PANANIA NSW 2213" at bounding box center [746, 622] width 15 height 21
click at [772, 619] on img "49 Rowland Street, REVESBY NSW 2212" at bounding box center [769, 613] width 15 height 21
click at [766, 611] on img "49 Rowland Street, REVESBY NSW 2212" at bounding box center [769, 613] width 15 height 21
click at [816, 637] on img "1/98 Hydrae Street, REVESBY NSW 2212" at bounding box center [814, 641] width 15 height 21
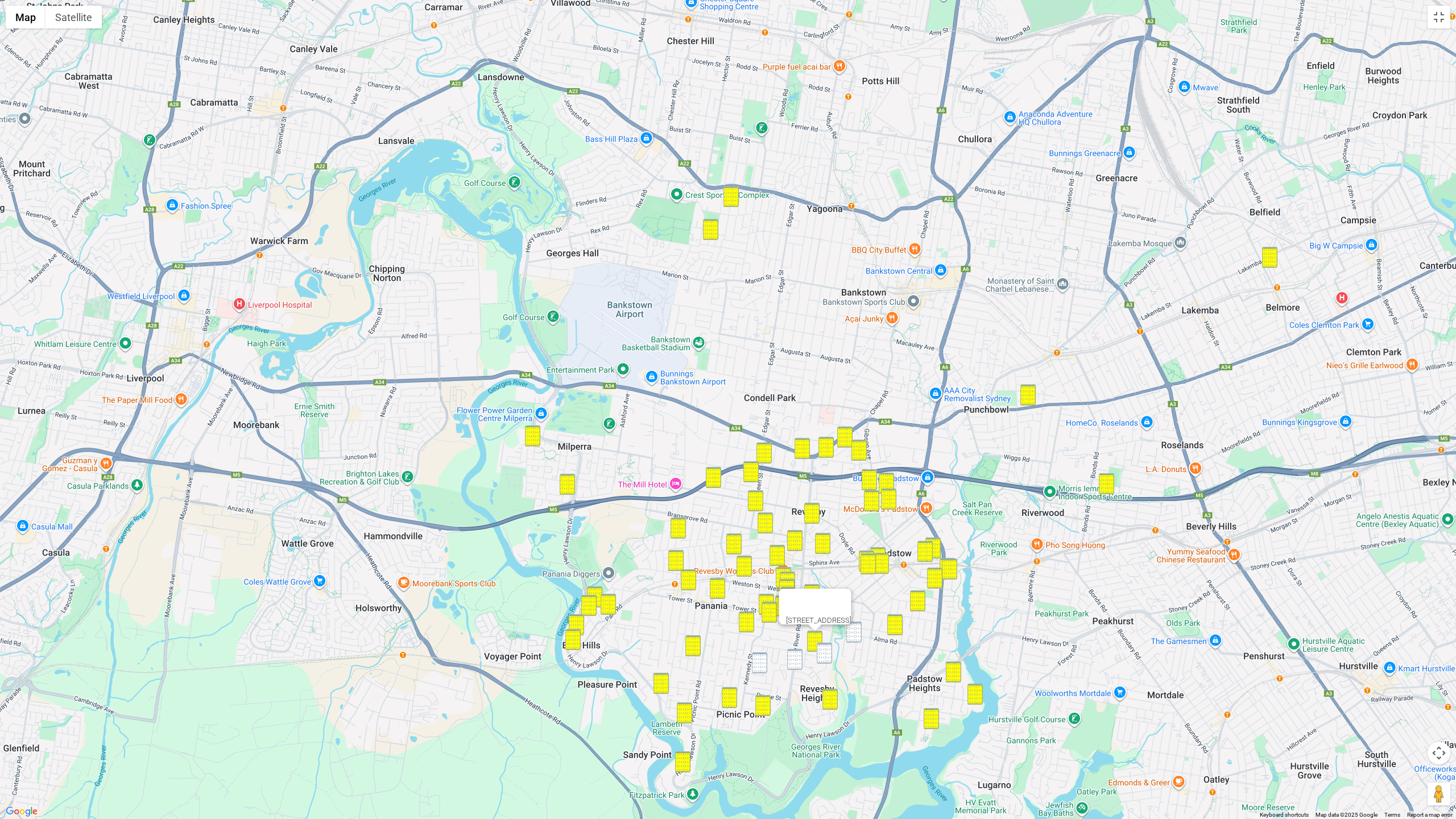
drag, startPoint x: 760, startPoint y: 662, endPoint x: 769, endPoint y: 662, distance: 9.0
click at [760, 662] on img "17 Stretham Avenue, PICNIC POINT NSW 2213" at bounding box center [760, 663] width 15 height 21
click at [797, 661] on img "291 The River Road, REVESBY HEIGHTS NSW 2212" at bounding box center [795, 660] width 15 height 21
click at [823, 659] on img "104 Centaur Street, REVESBY NSW 2212" at bounding box center [824, 653] width 15 height 21
click at [856, 640] on img "78 Lang Street, PADSTOW NSW 2211" at bounding box center [854, 632] width 15 height 21
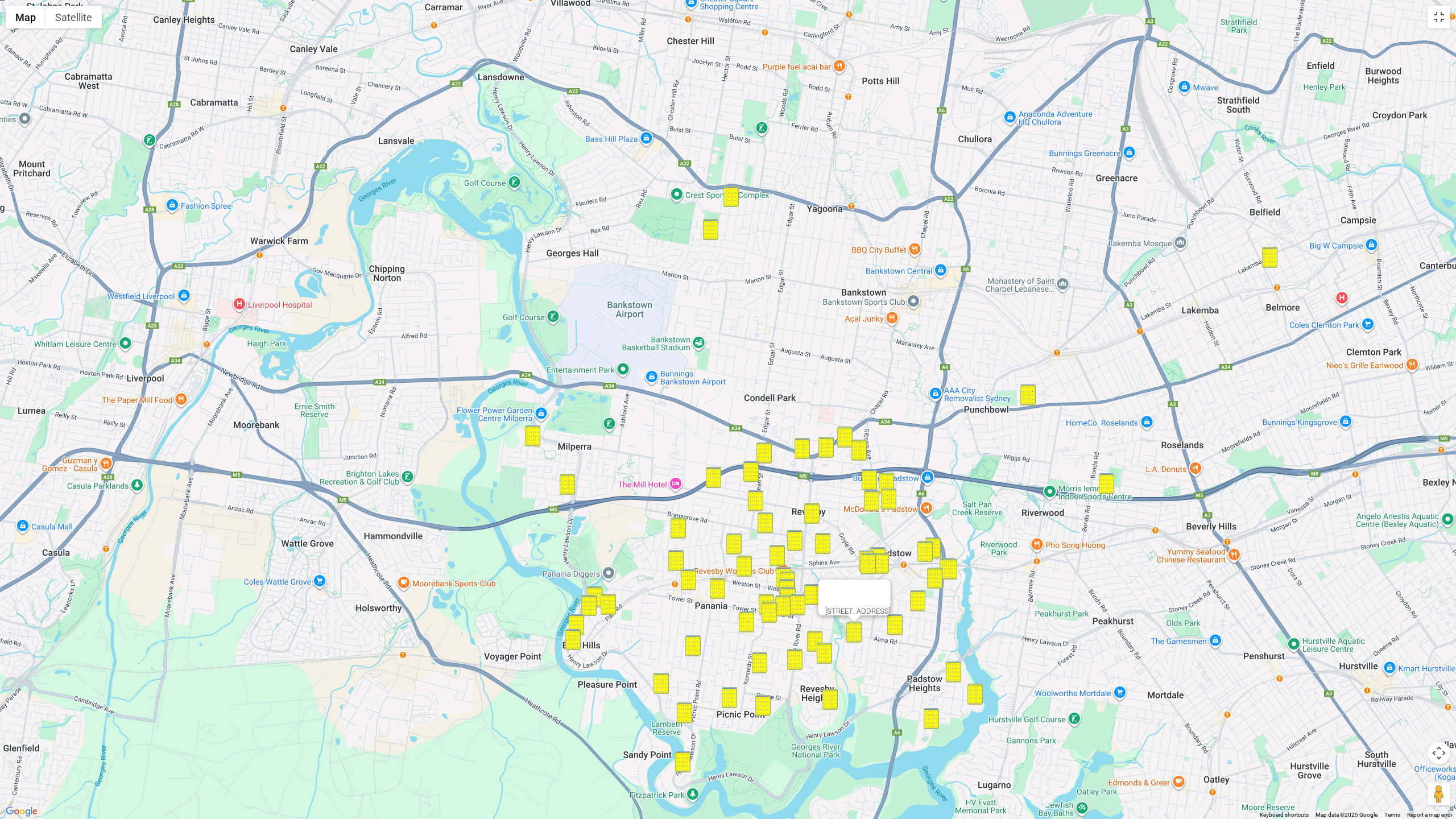
drag, startPoint x: 1443, startPoint y: 749, endPoint x: 1435, endPoint y: 756, distance: 10.6
click at [1166, 671] on button "Map camera controls" at bounding box center [1439, 753] width 23 height 23
click at [1166, 671] on button "Zoom out" at bounding box center [1410, 781] width 23 height 23
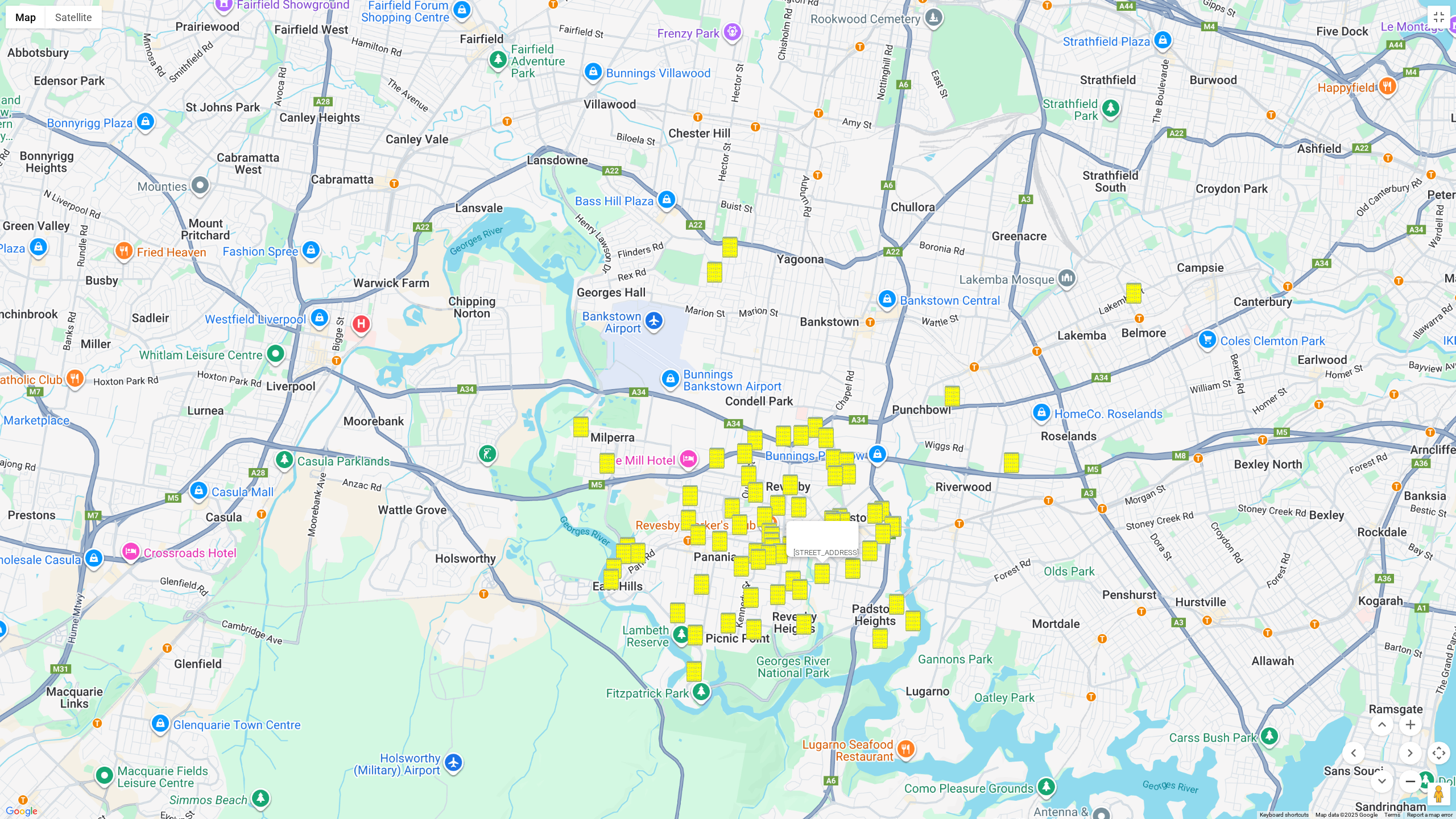
click at [1166, 671] on button "Zoom out" at bounding box center [1410, 781] width 23 height 23
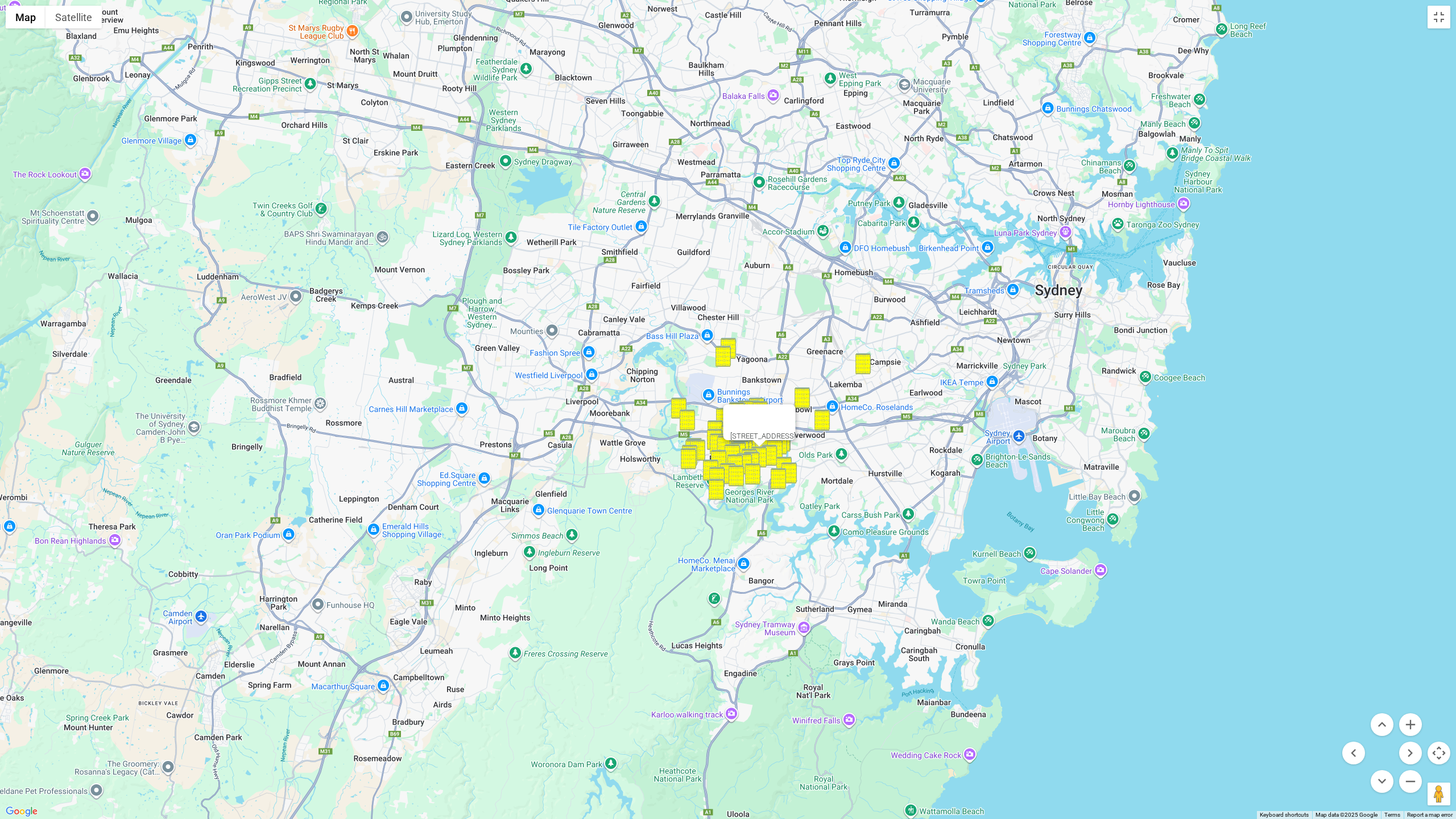
click at [796, 416] on button "Close" at bounding box center [782, 418] width 27 height 27
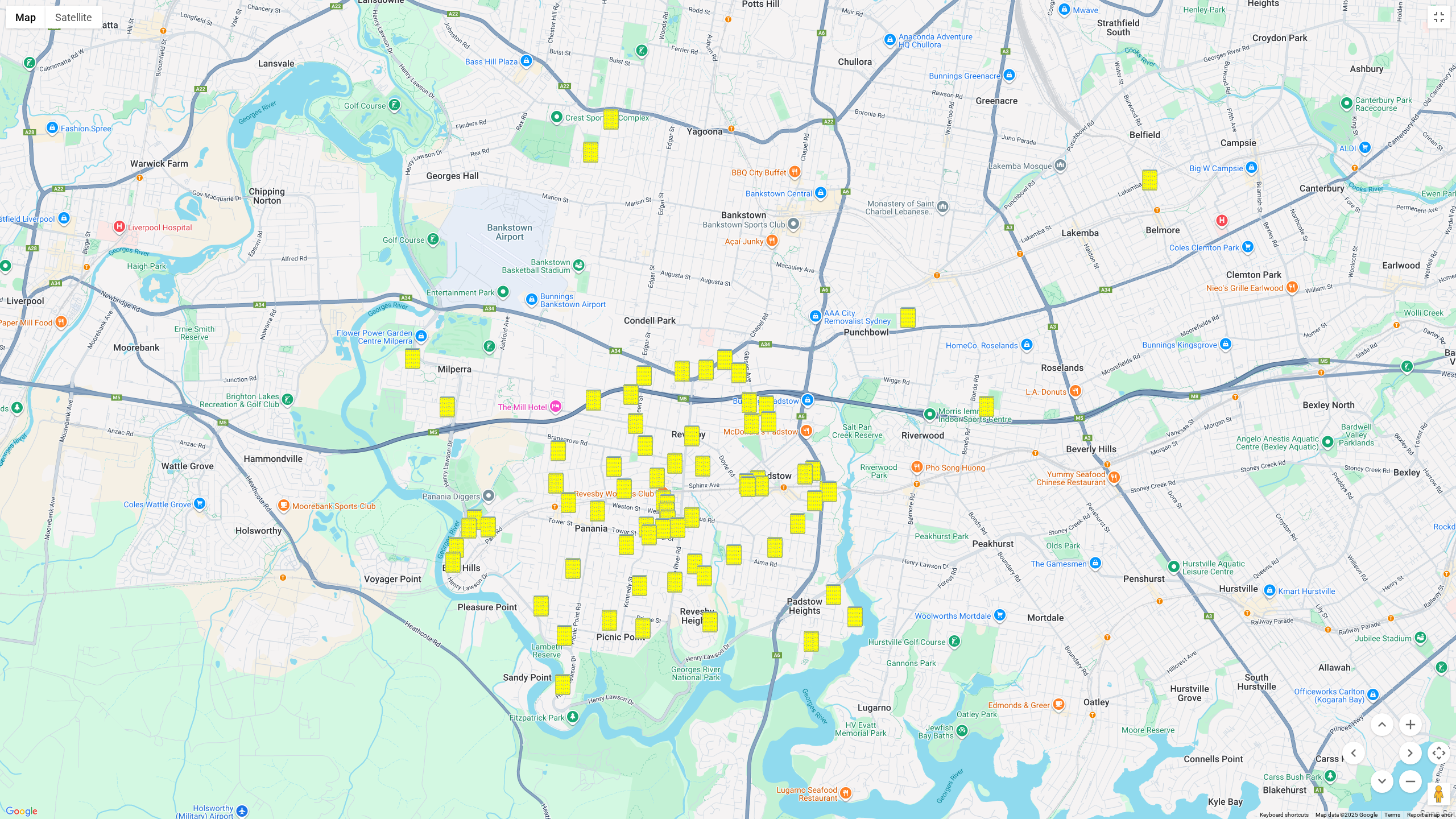
drag, startPoint x: 730, startPoint y: 465, endPoint x: 1081, endPoint y: 591, distance: 372.9
click at [1081, 591] on div at bounding box center [728, 409] width 1456 height 819
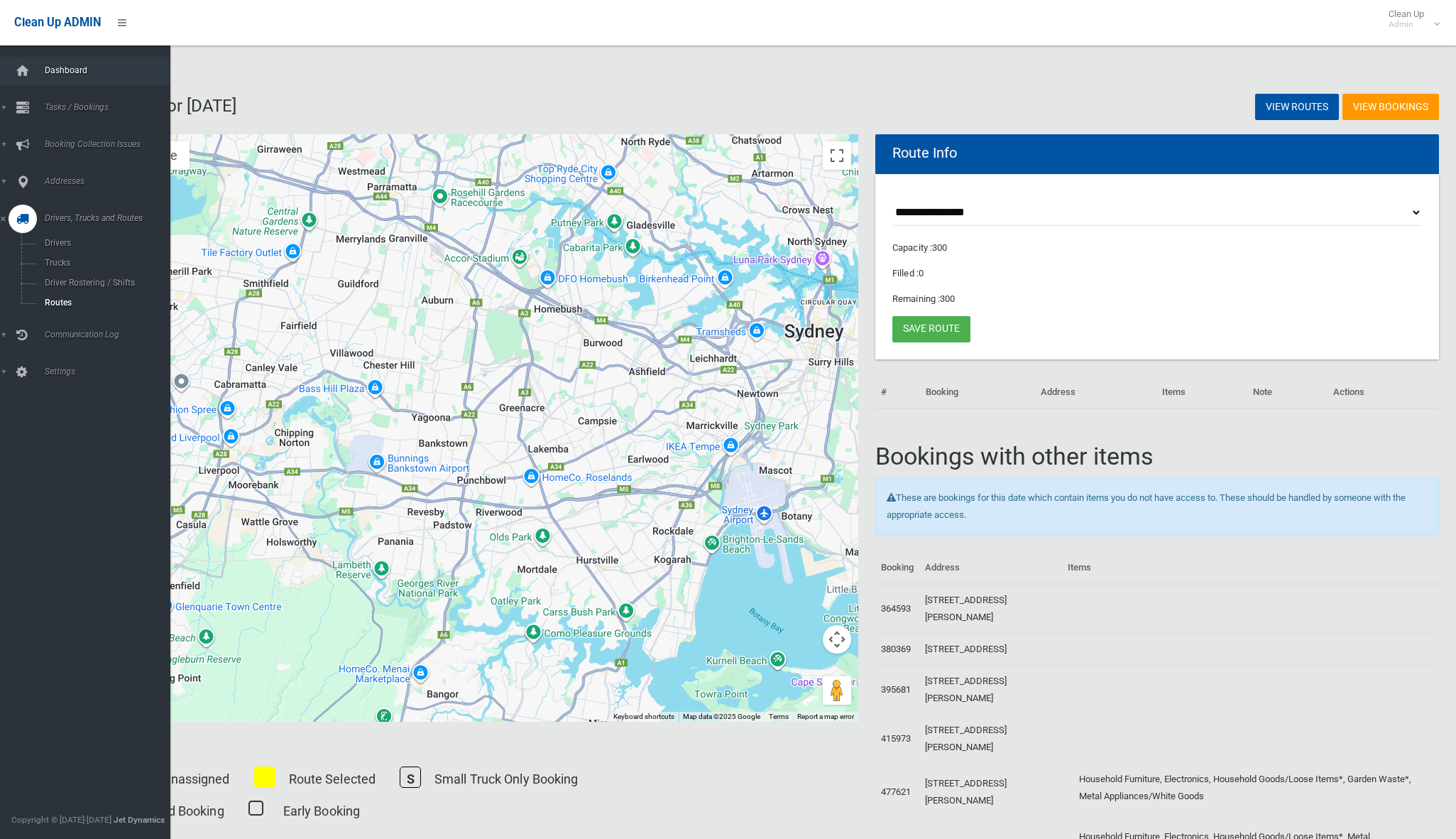
click at [40, 63] on link "Dashboard" at bounding box center [85, 71] width 171 height 28
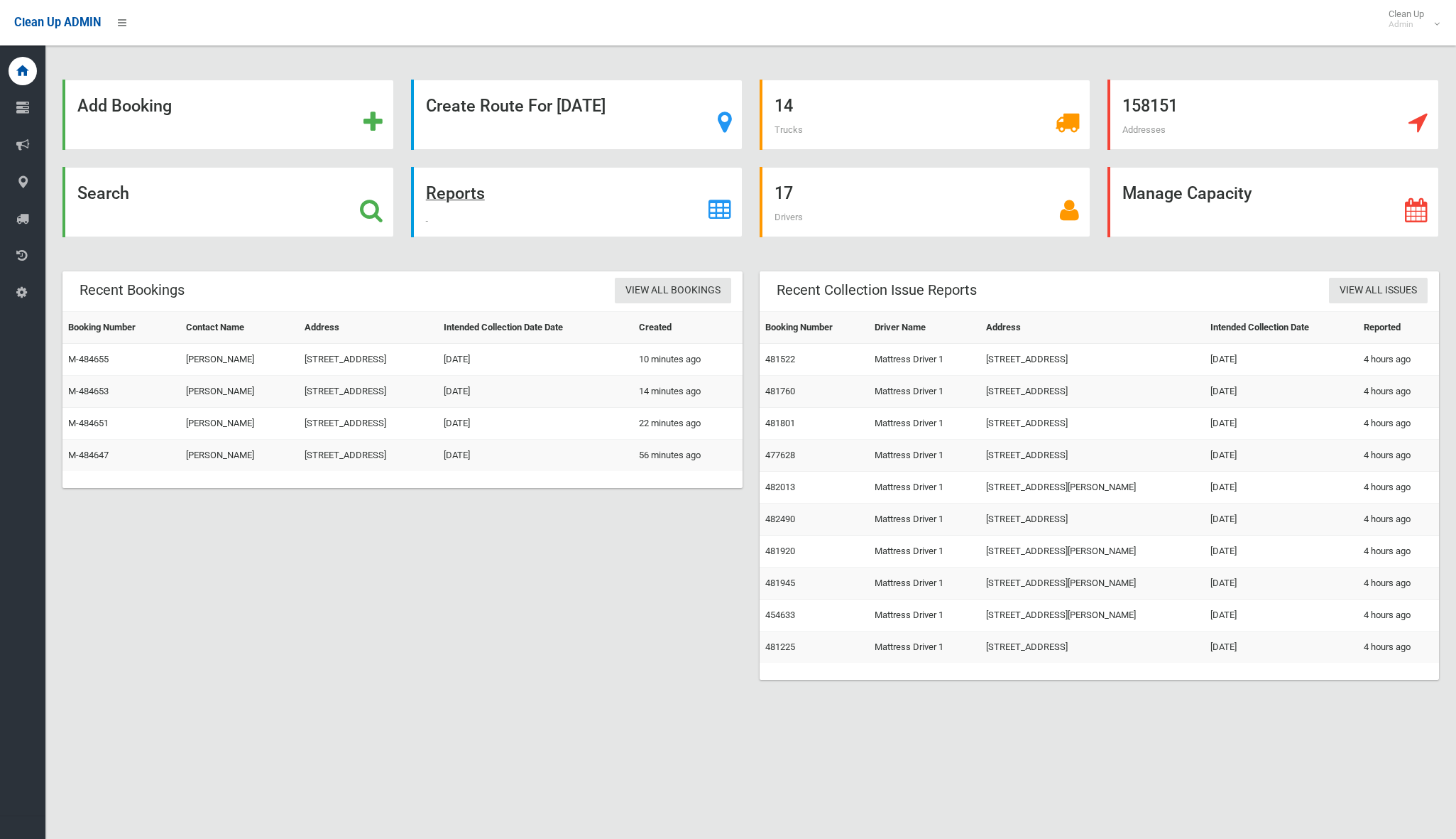
click at [459, 187] on strong "Reports" at bounding box center [455, 193] width 59 height 20
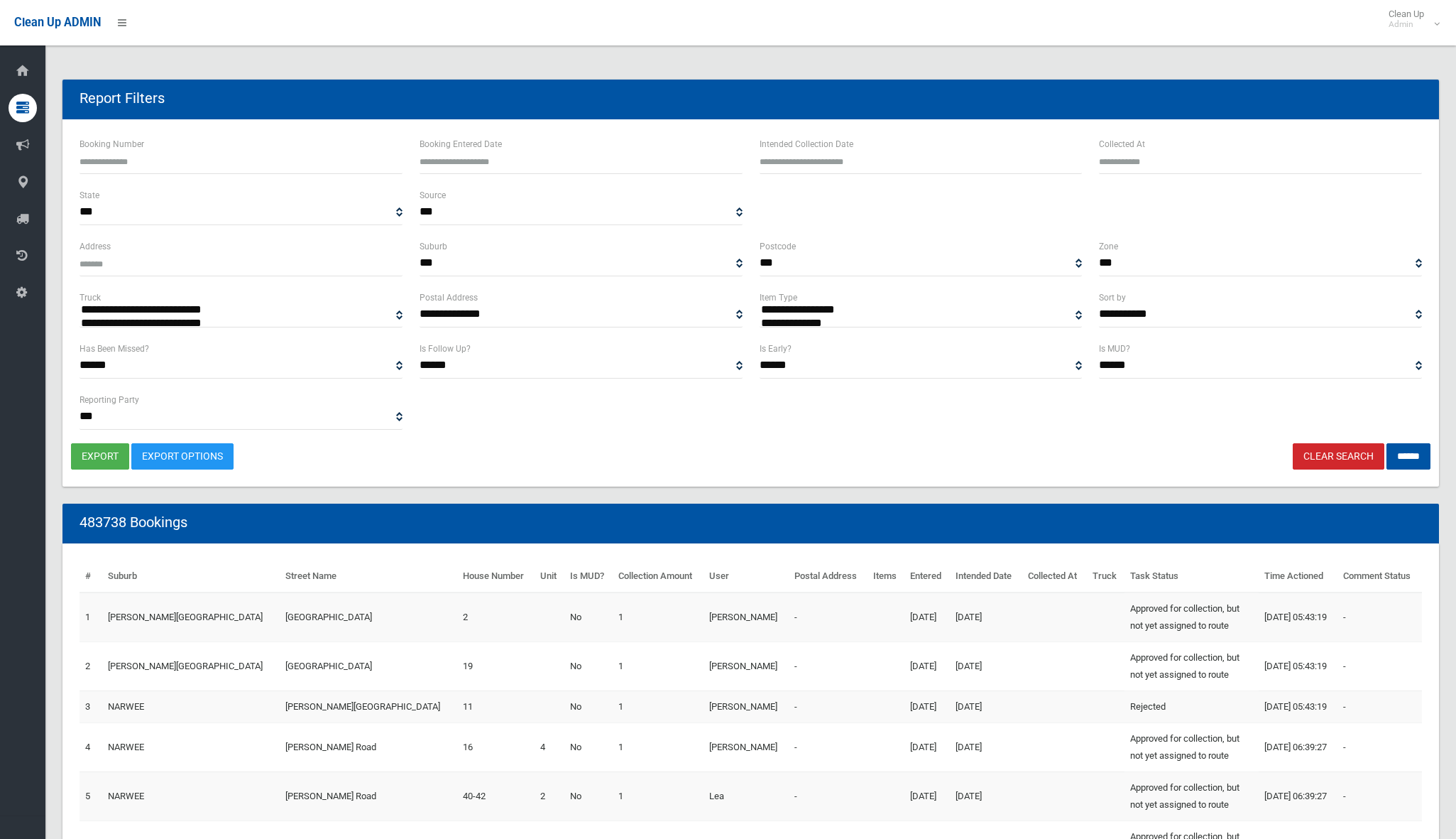
select select
type input "**********"
click at [829, 166] on input "text" at bounding box center [921, 161] width 323 height 26
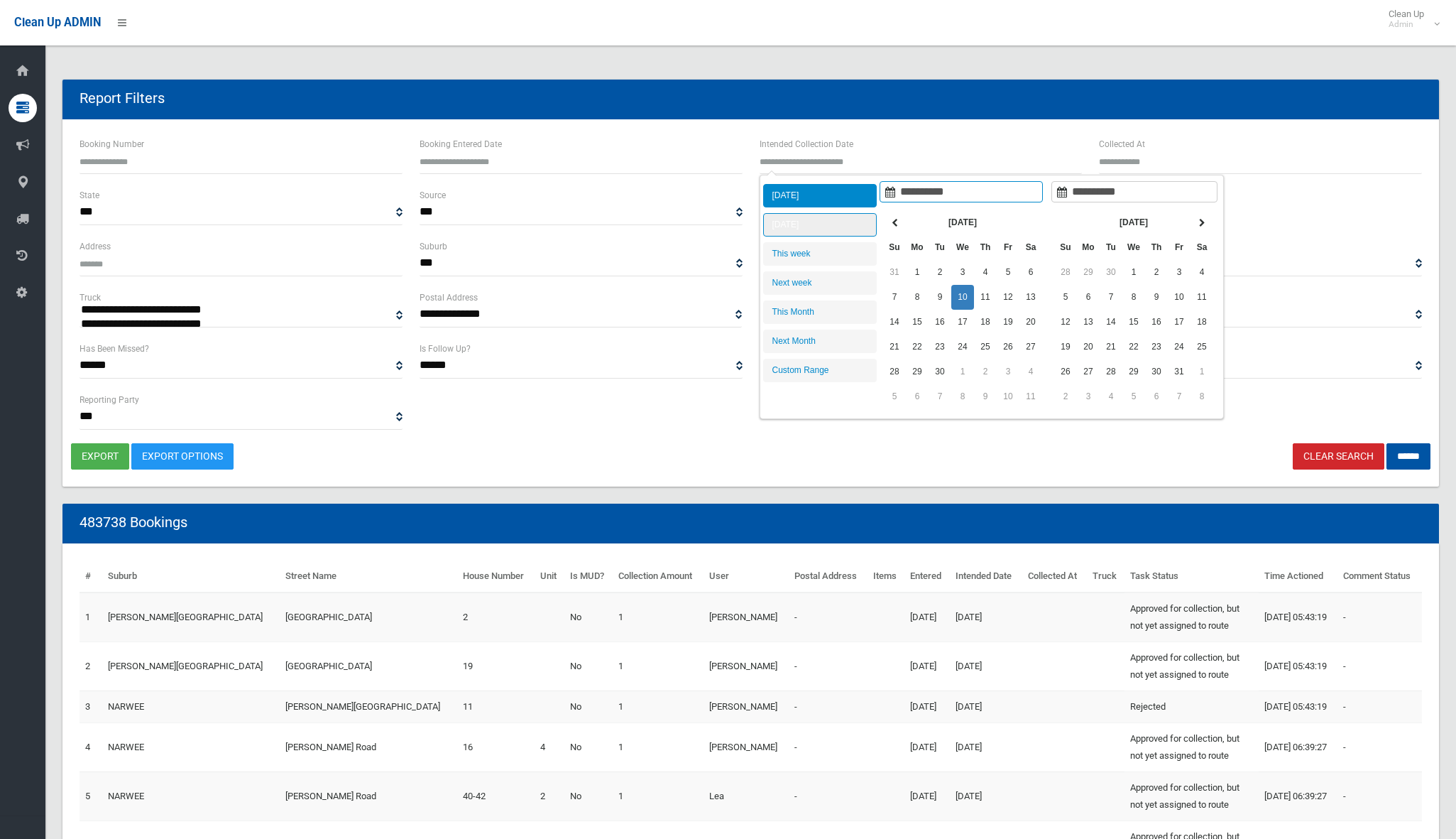
type input "**********"
drag, startPoint x: 854, startPoint y: 218, endPoint x: 898, endPoint y: 220, distance: 44.0
click at [854, 218] on li "[DATE]" at bounding box center [820, 224] width 113 height 23
type input "**********"
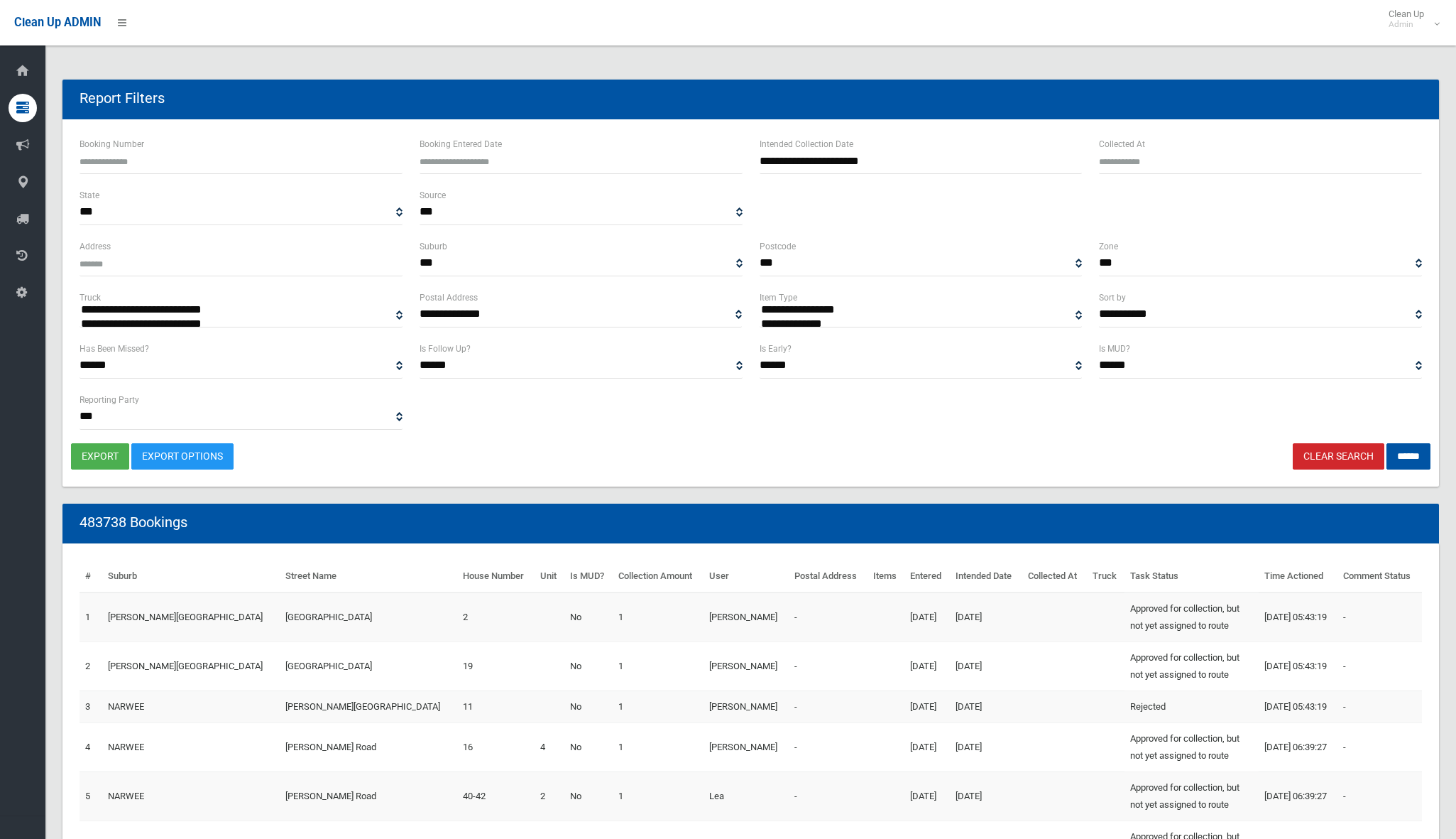
select select "**"
click at [1390, 450] on input "******" at bounding box center [1408, 457] width 44 height 26
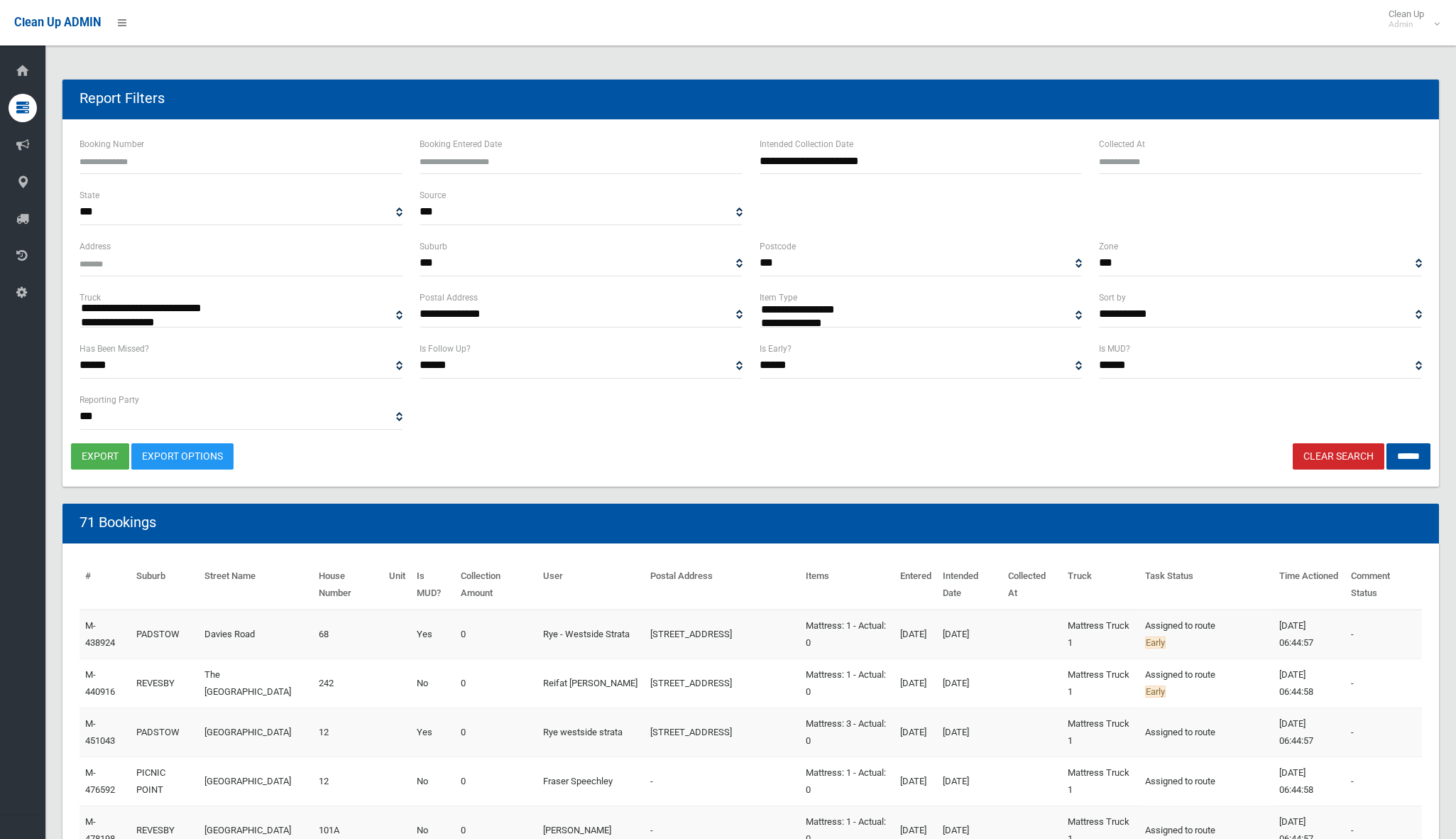
select select
click at [93, 457] on button "export" at bounding box center [100, 457] width 58 height 26
